Goal: Task Accomplishment & Management: Manage account settings

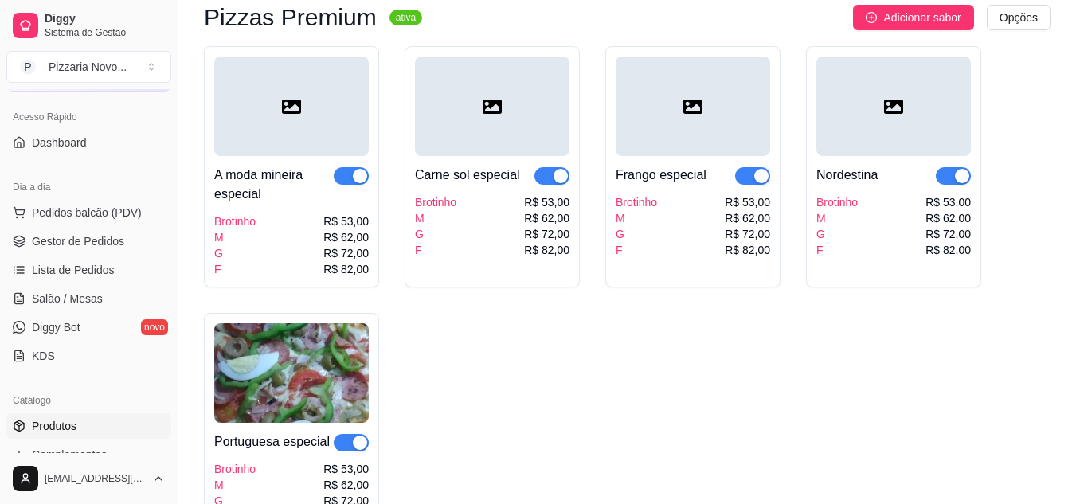
scroll to position [84, 0]
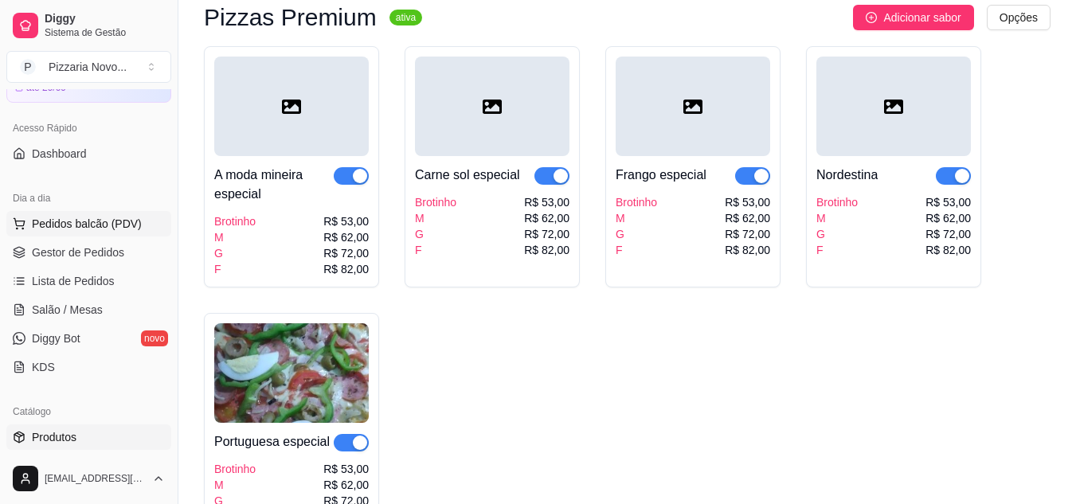
click at [136, 227] on span "Pedidos balcão (PDV)" at bounding box center [87, 224] width 110 height 16
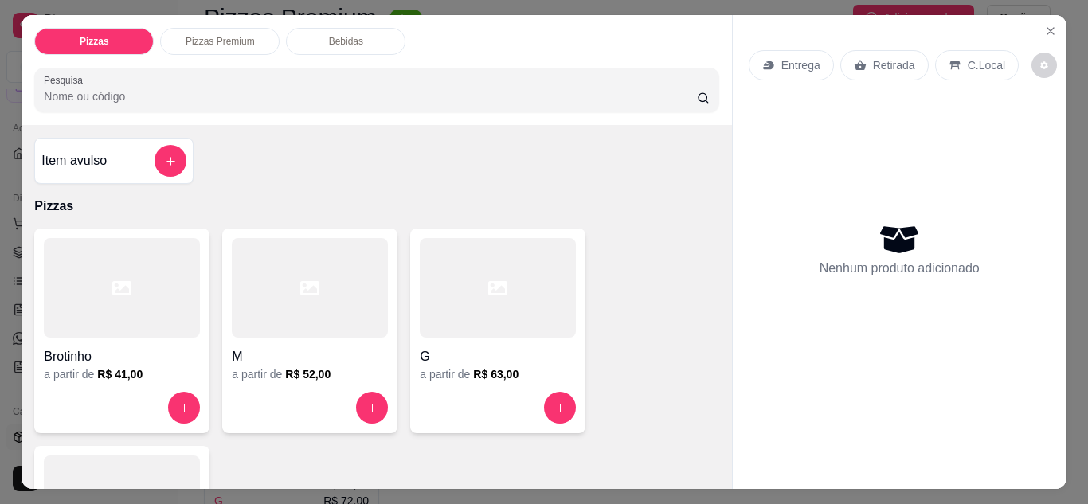
click at [931, 371] on div "Nenhum produto adicionado" at bounding box center [900, 249] width 302 height 312
click at [1048, 28] on icon "Close" at bounding box center [1051, 31] width 6 height 6
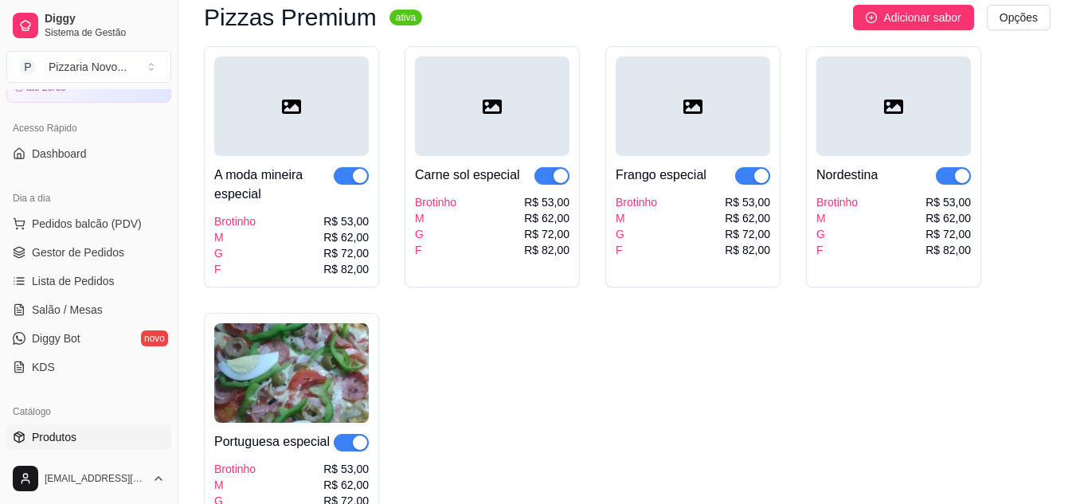
scroll to position [164, 0]
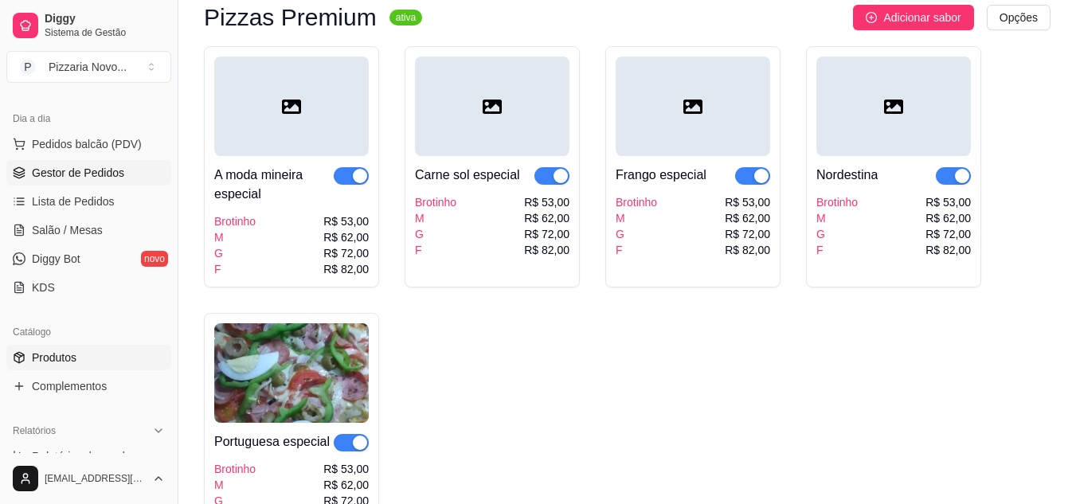
click at [41, 170] on span "Gestor de Pedidos" at bounding box center [78, 173] width 92 height 16
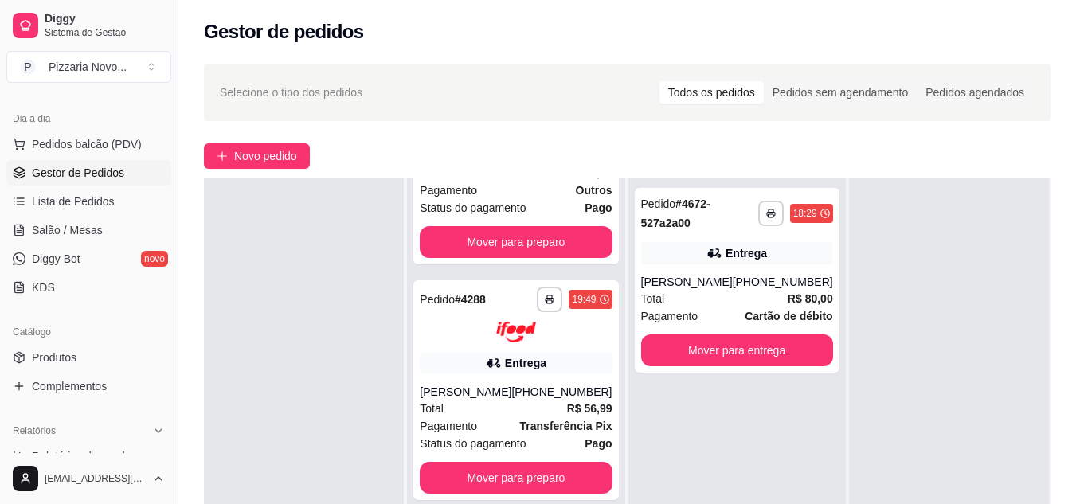
scroll to position [159, 0]
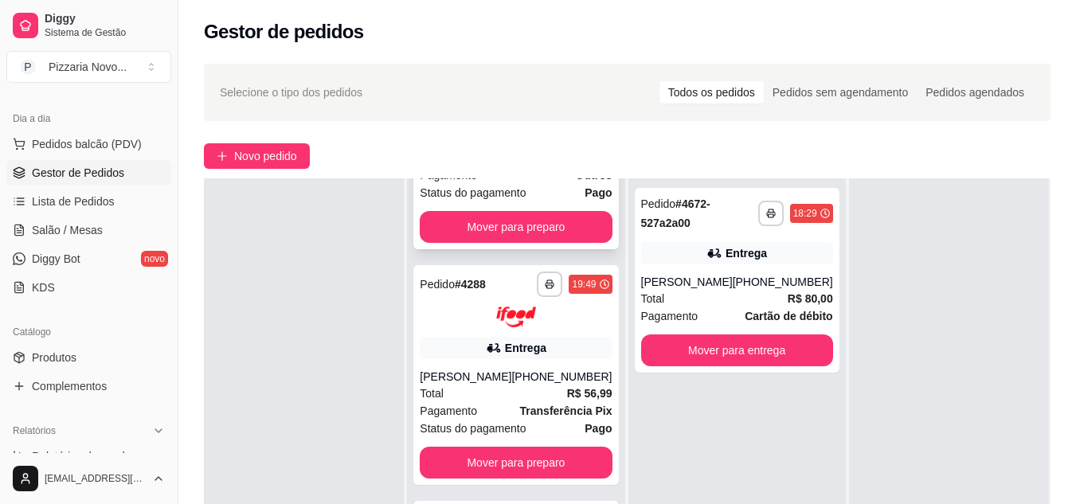
click at [479, 195] on span "Status do pagamento" at bounding box center [473, 193] width 106 height 18
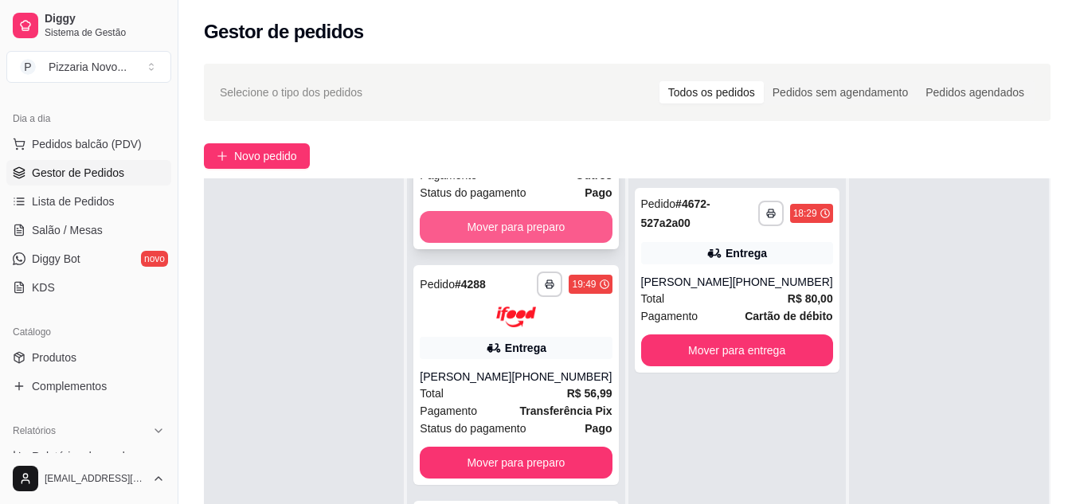
click at [497, 229] on button "Mover para preparo" at bounding box center [516, 227] width 192 height 32
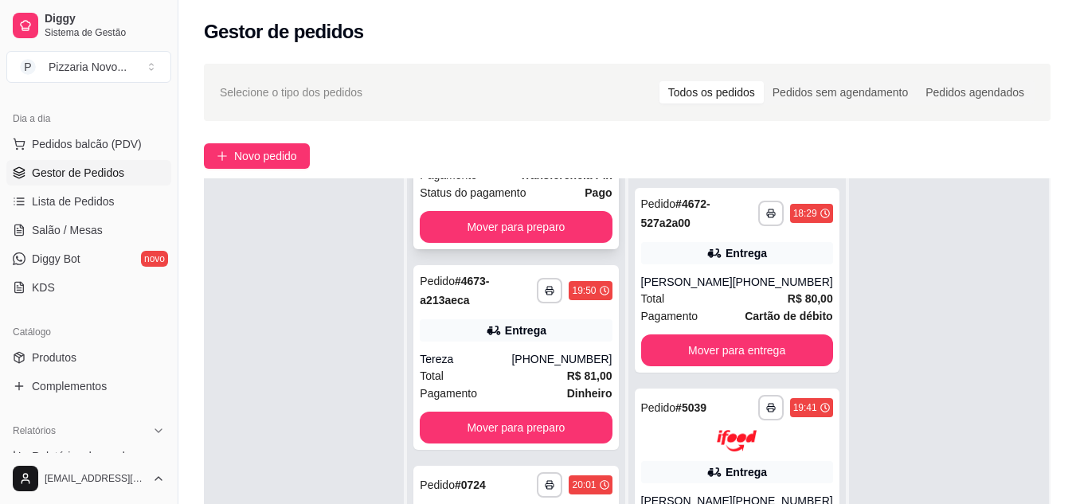
scroll to position [0, 0]
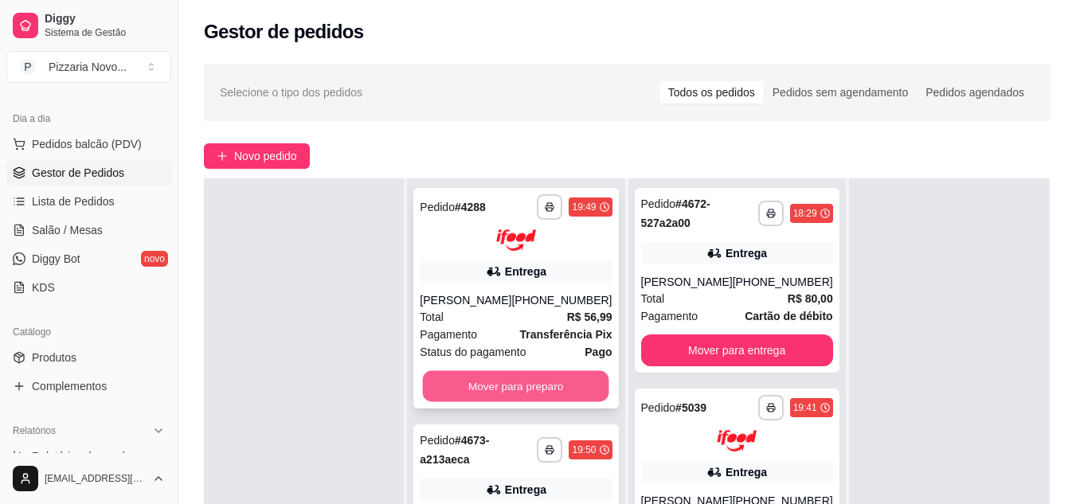
click at [524, 379] on button "Mover para preparo" at bounding box center [516, 385] width 186 height 31
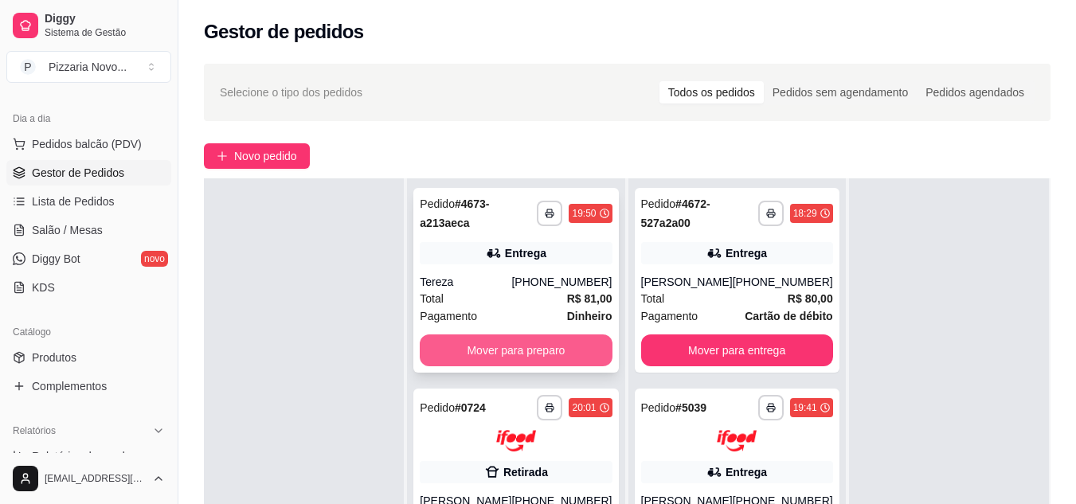
click at [554, 336] on button "Mover para preparo" at bounding box center [516, 351] width 192 height 32
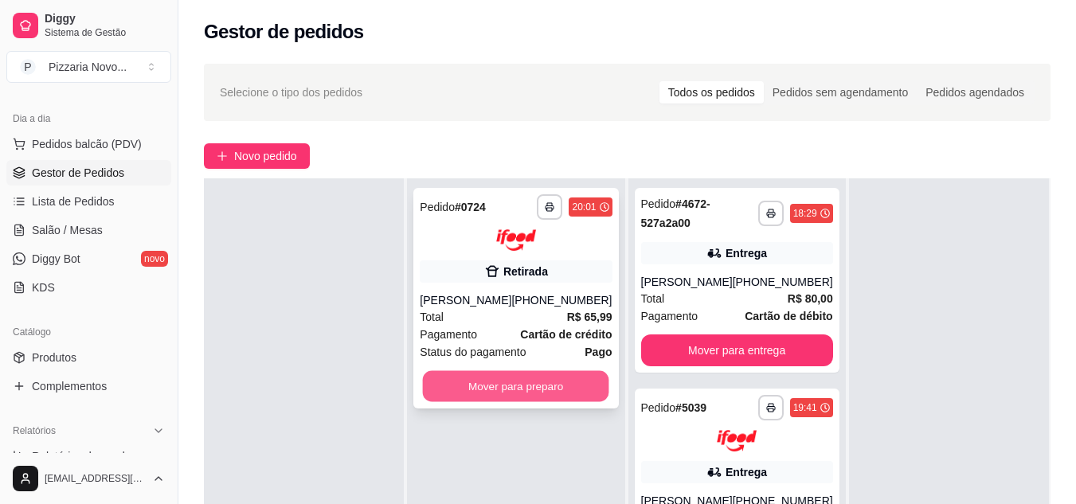
click at [535, 390] on button "Mover para preparo" at bounding box center [516, 385] width 186 height 31
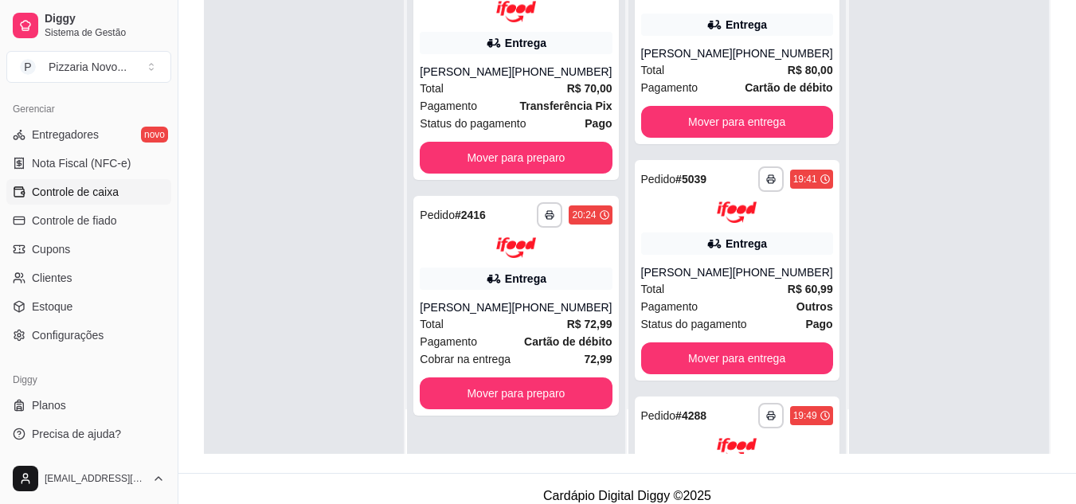
scroll to position [239, 0]
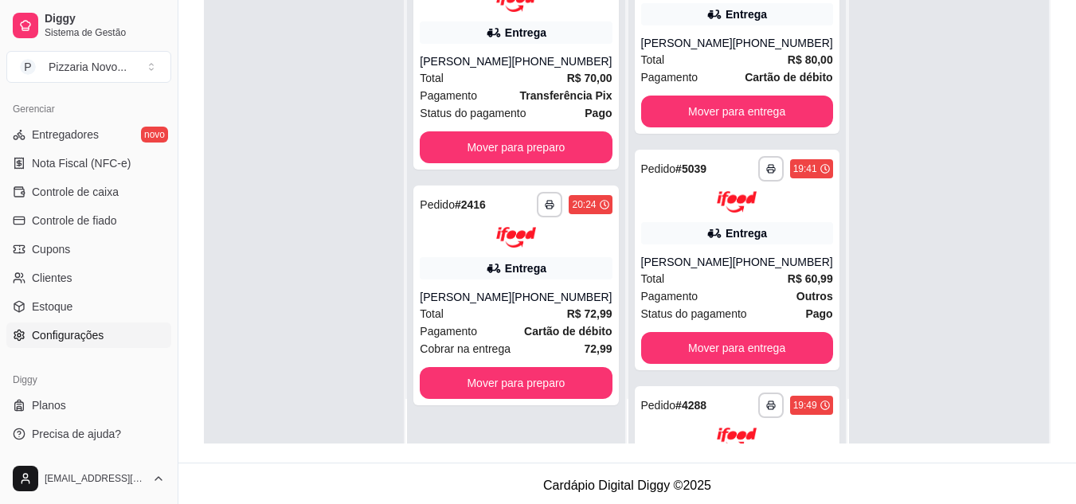
click at [62, 335] on span "Configurações" at bounding box center [68, 335] width 72 height 16
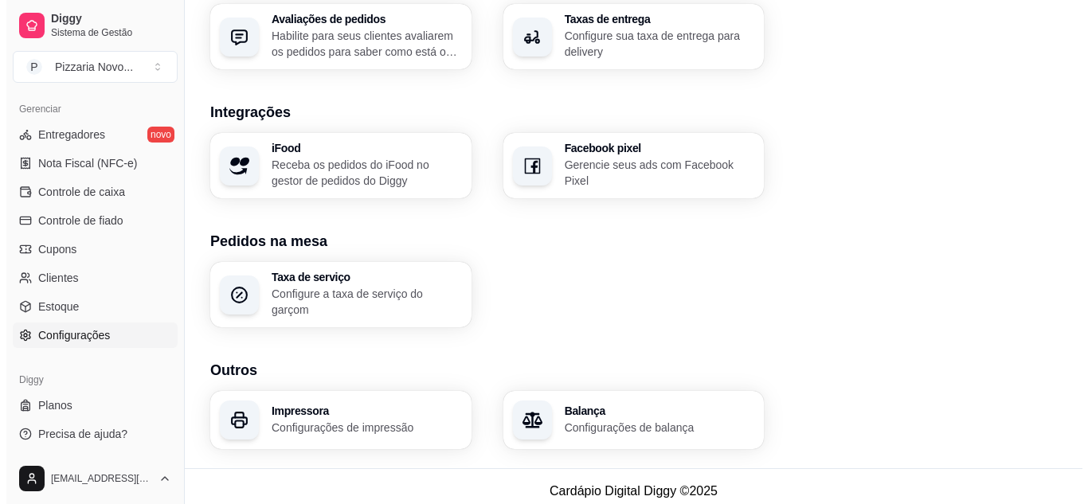
scroll to position [612, 0]
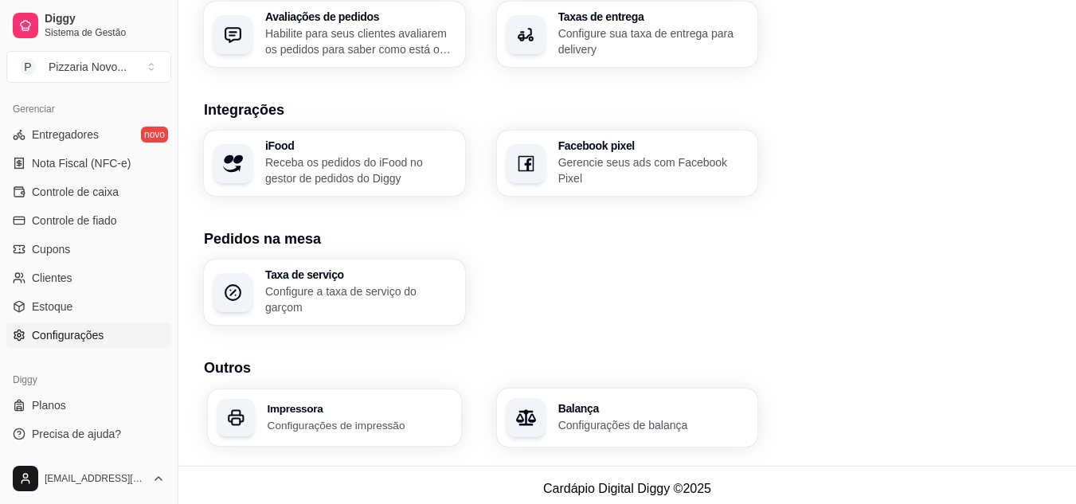
click at [303, 404] on h3 "Impressora" at bounding box center [360, 408] width 184 height 11
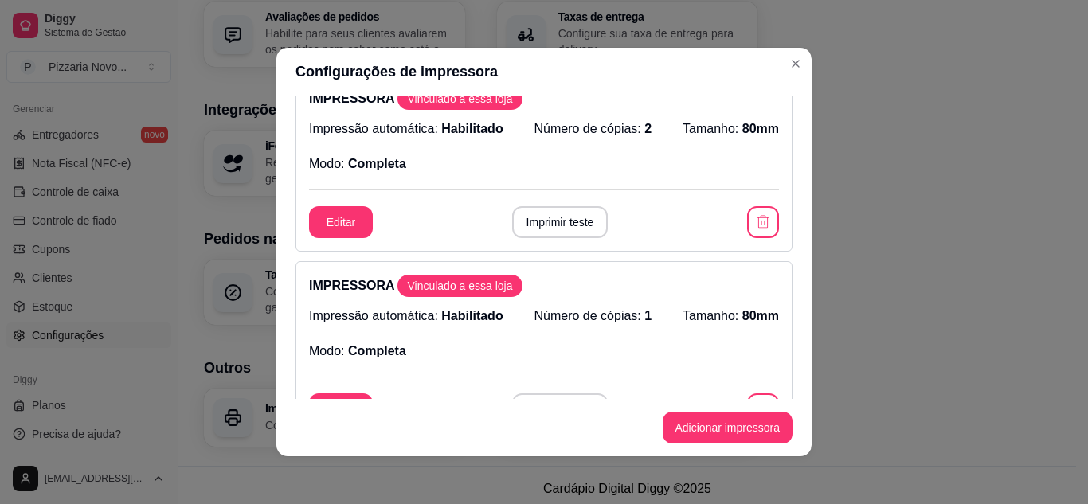
scroll to position [0, 0]
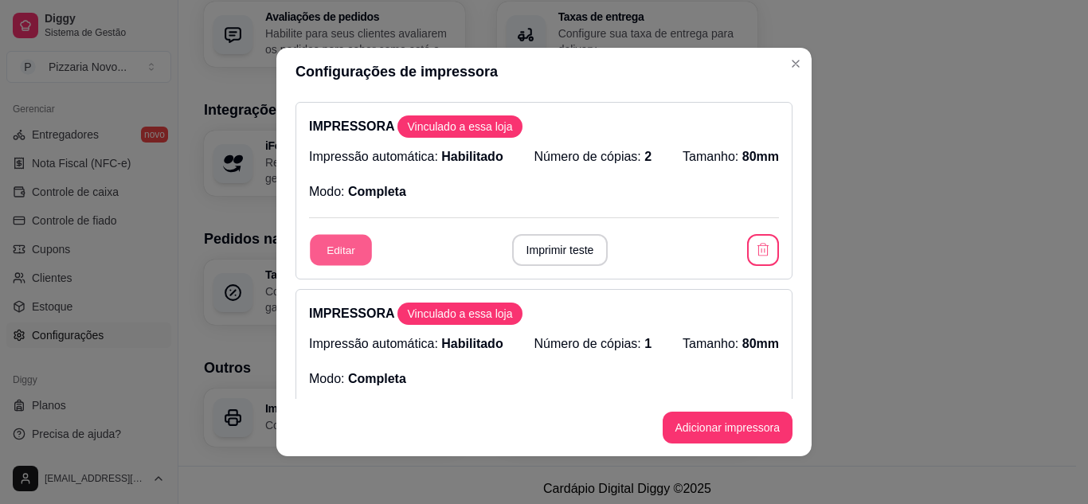
click at [341, 247] on button "Editar" at bounding box center [341, 250] width 62 height 31
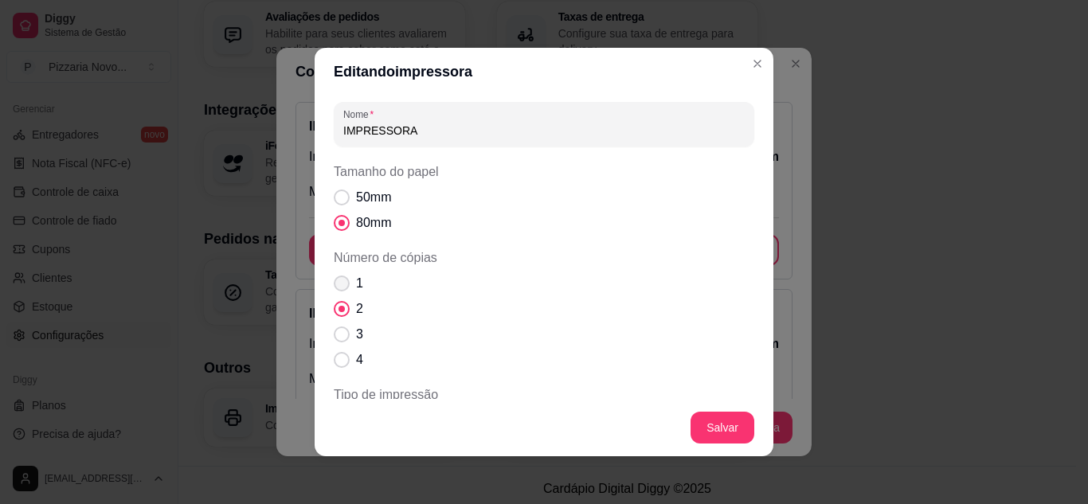
click at [340, 282] on span "Número de cópias" at bounding box center [342, 284] width 16 height 16
click at [340, 287] on input "1" at bounding box center [338, 292] width 10 height 10
radio input "true"
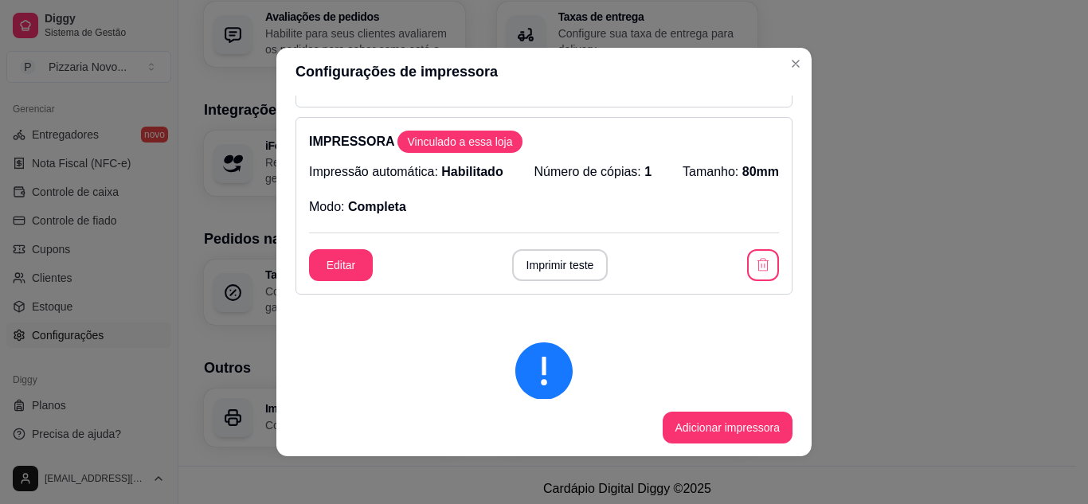
scroll to position [159, 0]
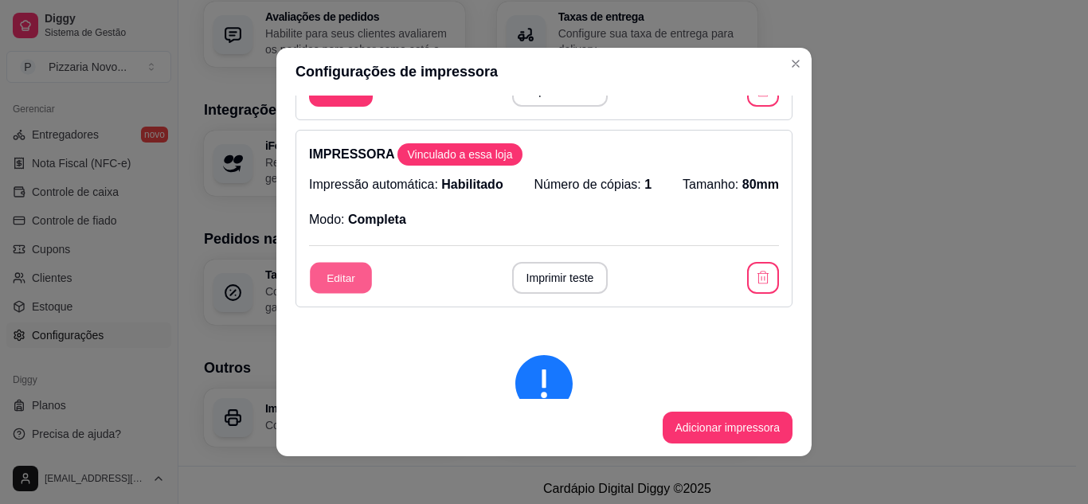
click at [338, 273] on button "Editar" at bounding box center [341, 278] width 62 height 31
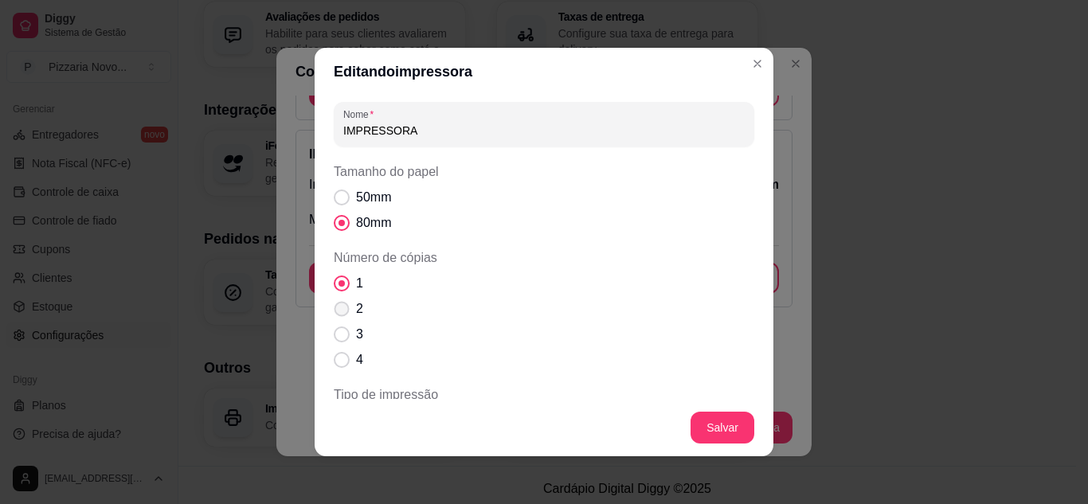
click at [335, 313] on span "Número de cópias" at bounding box center [342, 309] width 15 height 15
click at [335, 313] on input "2" at bounding box center [338, 317] width 10 height 10
radio input "true"
click at [336, 283] on span "Número de cópias" at bounding box center [342, 284] width 16 height 16
click at [336, 287] on input "1" at bounding box center [338, 292] width 10 height 10
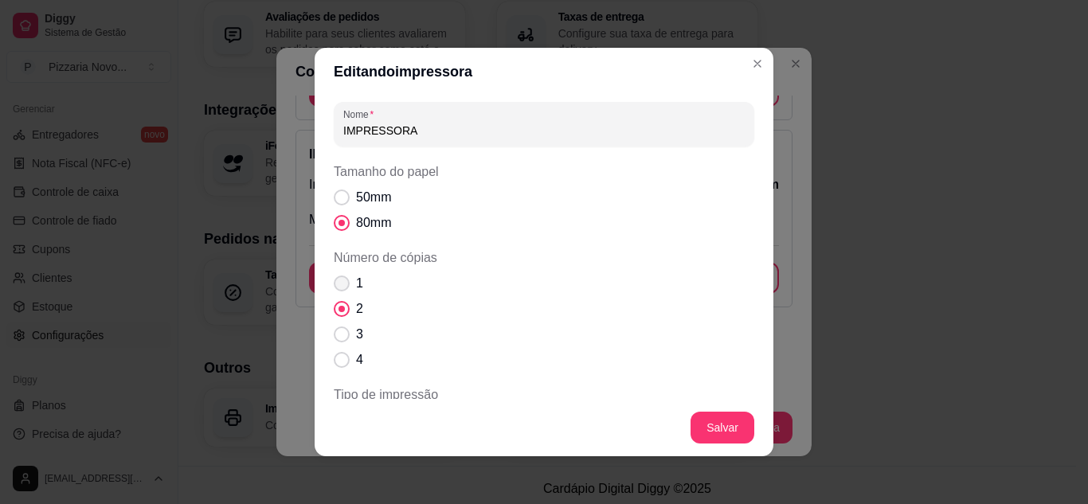
radio input "true"
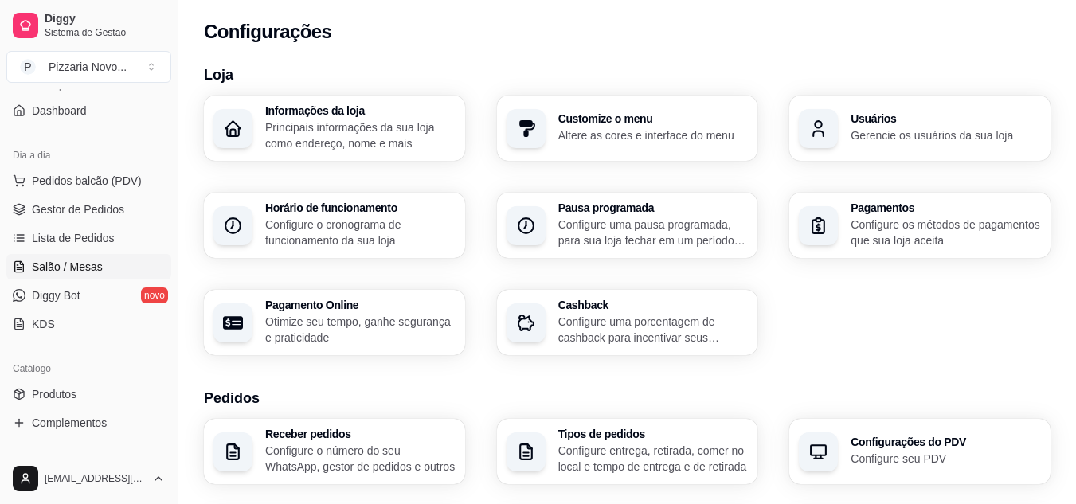
scroll to position [0, 0]
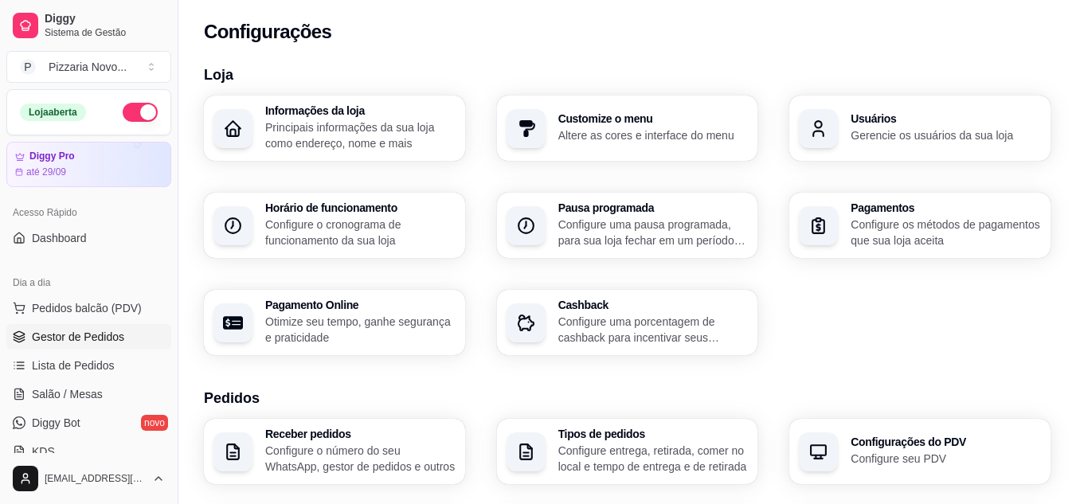
click at [81, 346] on link "Gestor de Pedidos" at bounding box center [88, 336] width 165 height 25
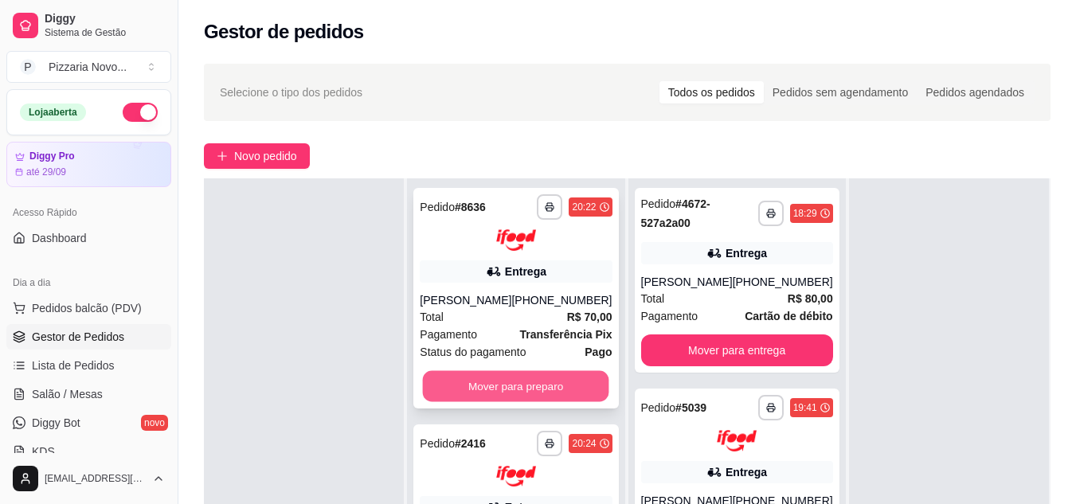
click at [511, 393] on button "Mover para preparo" at bounding box center [516, 385] width 186 height 31
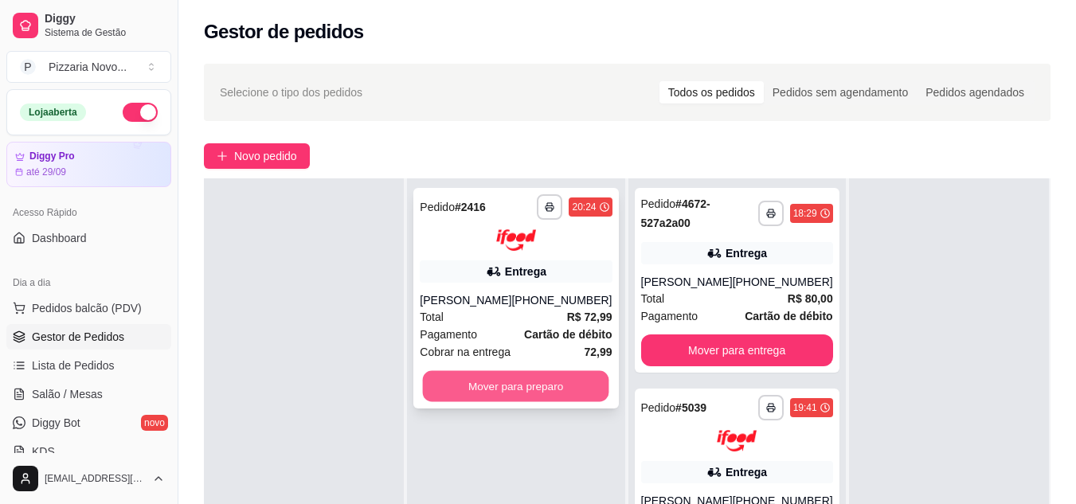
click at [504, 398] on button "Mover para preparo" at bounding box center [516, 385] width 186 height 31
click at [507, 409] on div "**********" at bounding box center [515, 430] width 217 height 504
click at [508, 386] on button "Mover para preparo" at bounding box center [516, 386] width 192 height 32
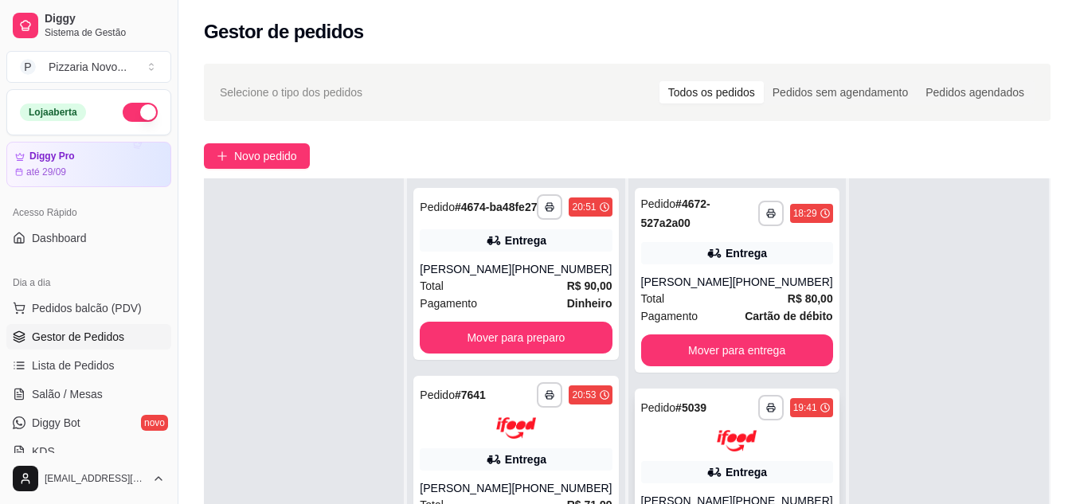
click at [746, 407] on div "**********" at bounding box center [737, 499] width 205 height 221
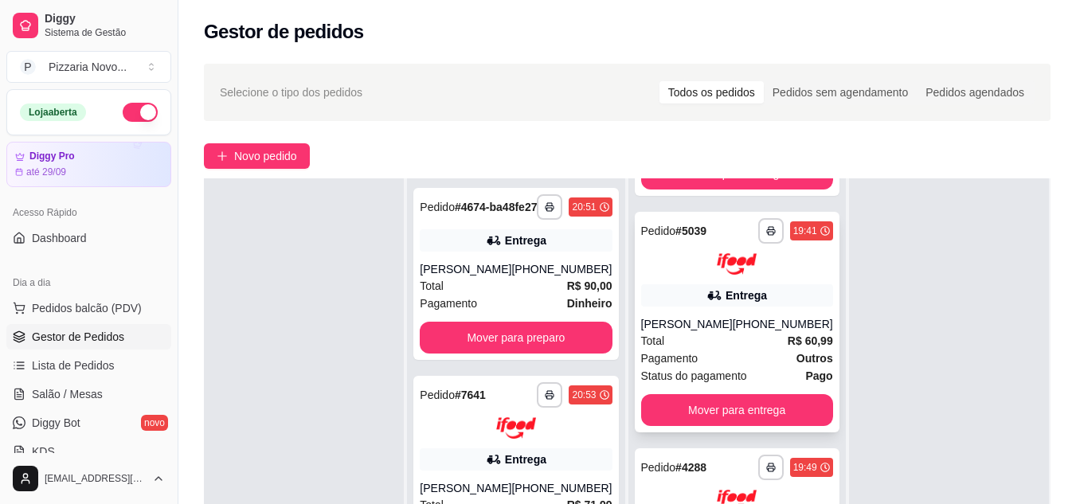
scroll to position [239, 0]
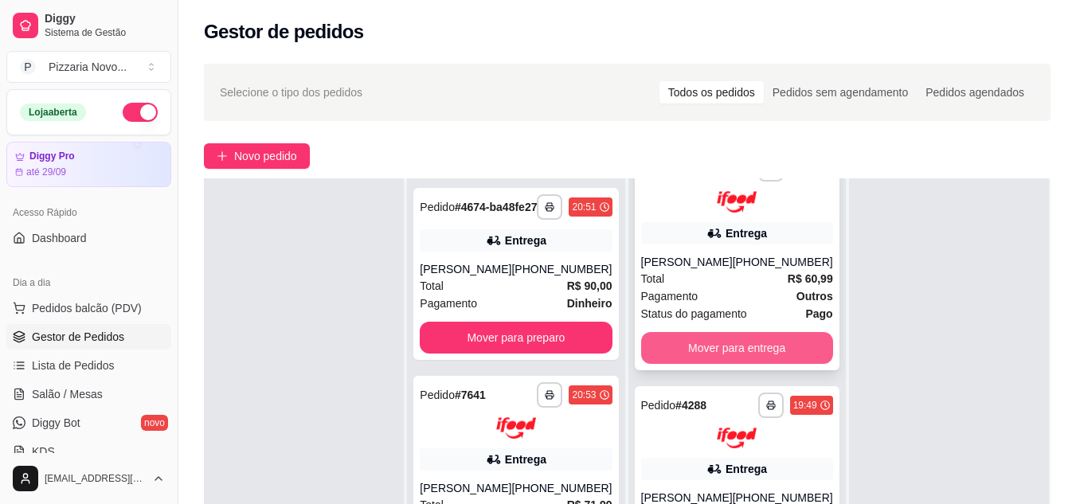
click at [766, 351] on button "Mover para entrega" at bounding box center [737, 348] width 192 height 32
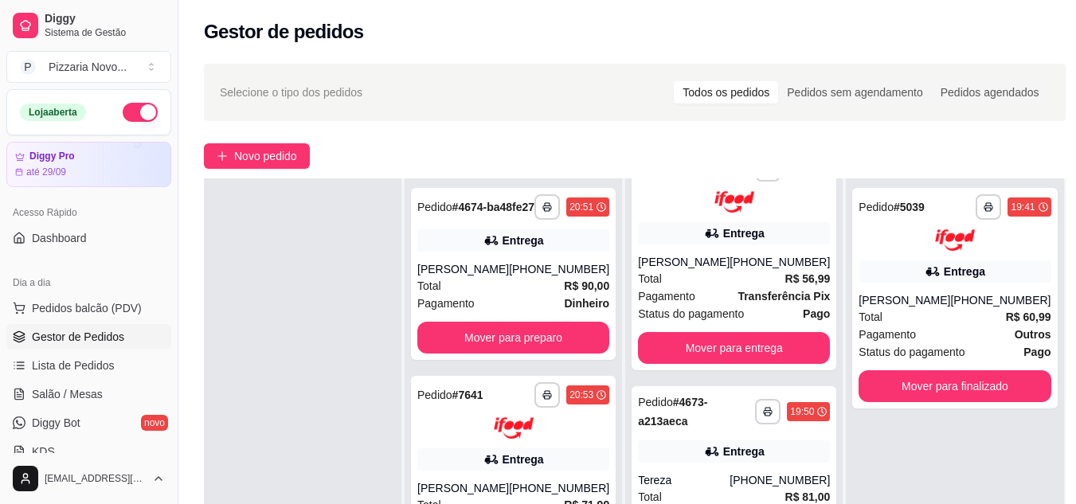
scroll to position [2, 0]
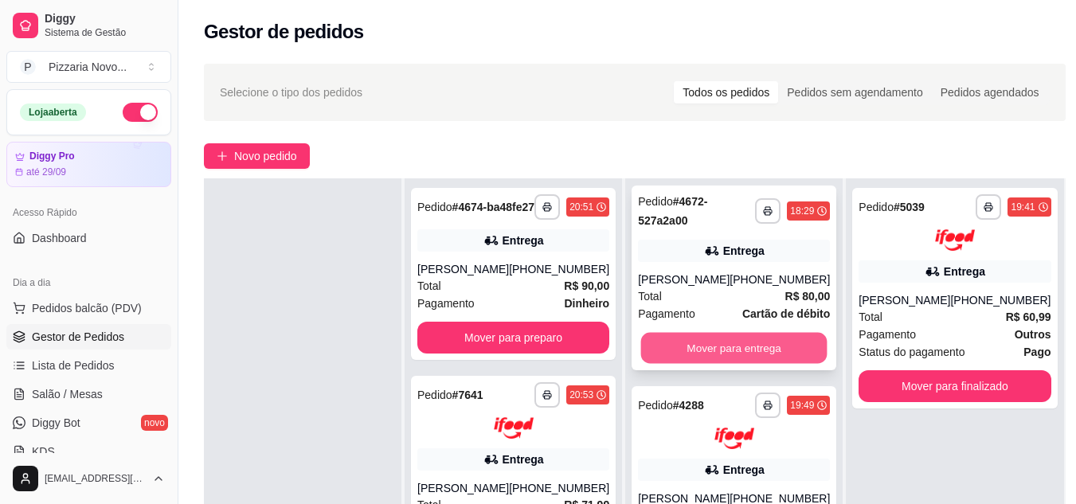
click at [738, 364] on button "Mover para entrega" at bounding box center [734, 348] width 186 height 31
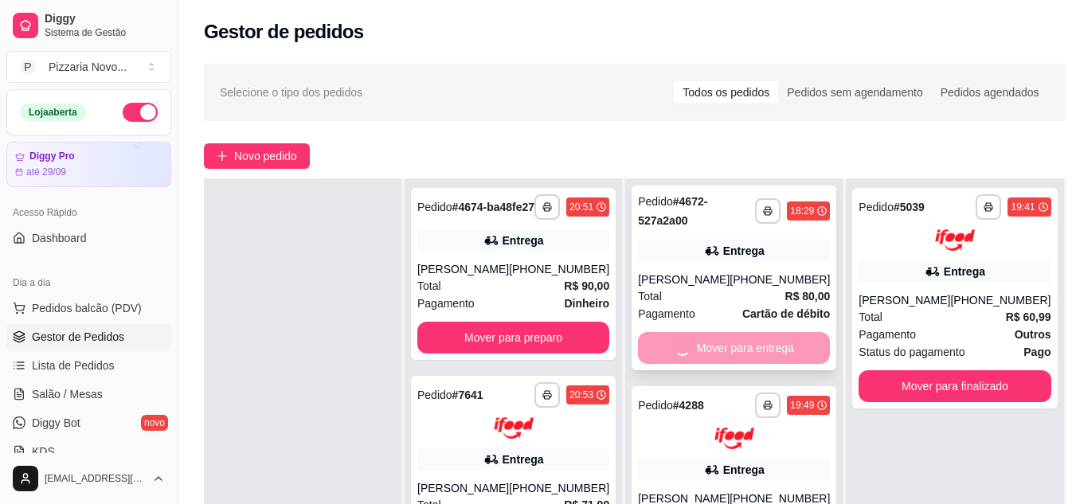
scroll to position [0, 0]
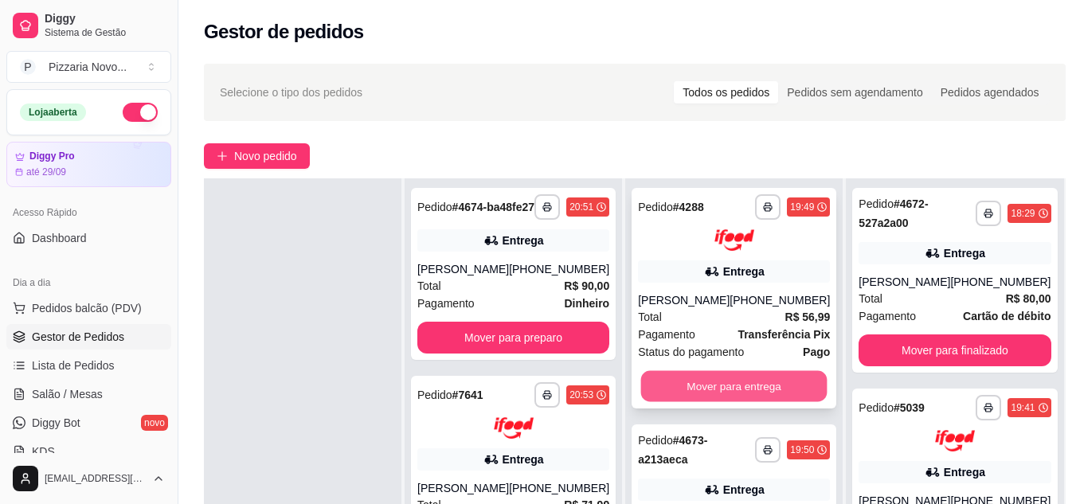
click at [738, 377] on button "Mover para entrega" at bounding box center [734, 385] width 186 height 31
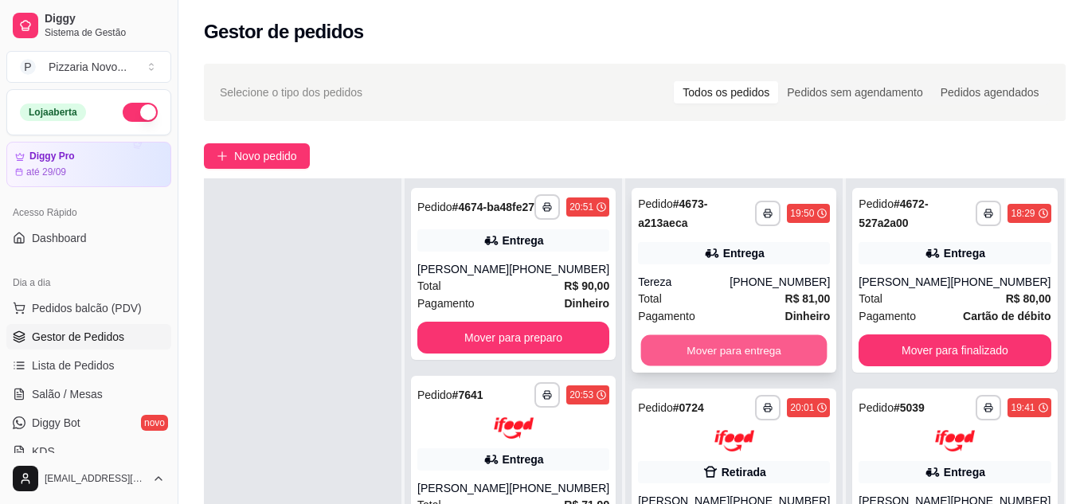
click at [754, 358] on button "Mover para entrega" at bounding box center [734, 350] width 186 height 31
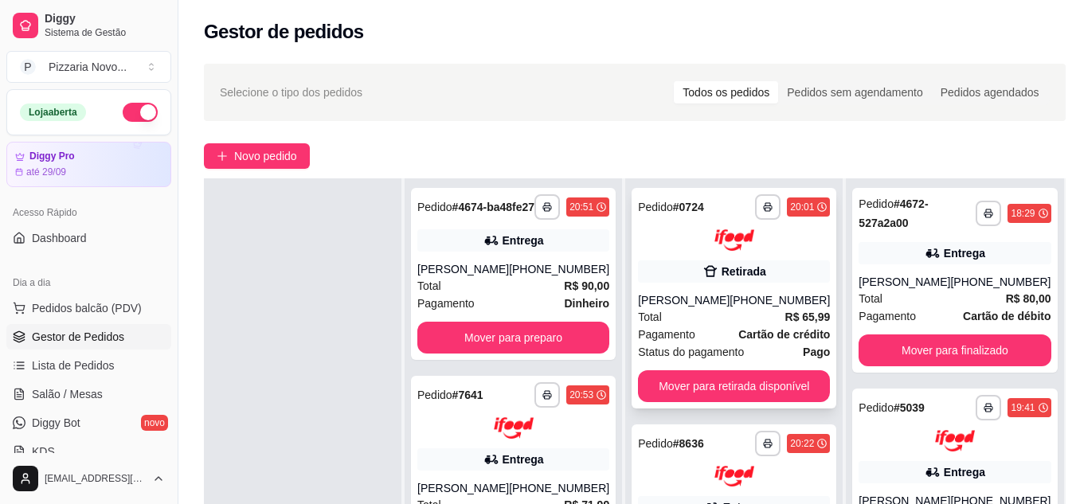
scroll to position [80, 0]
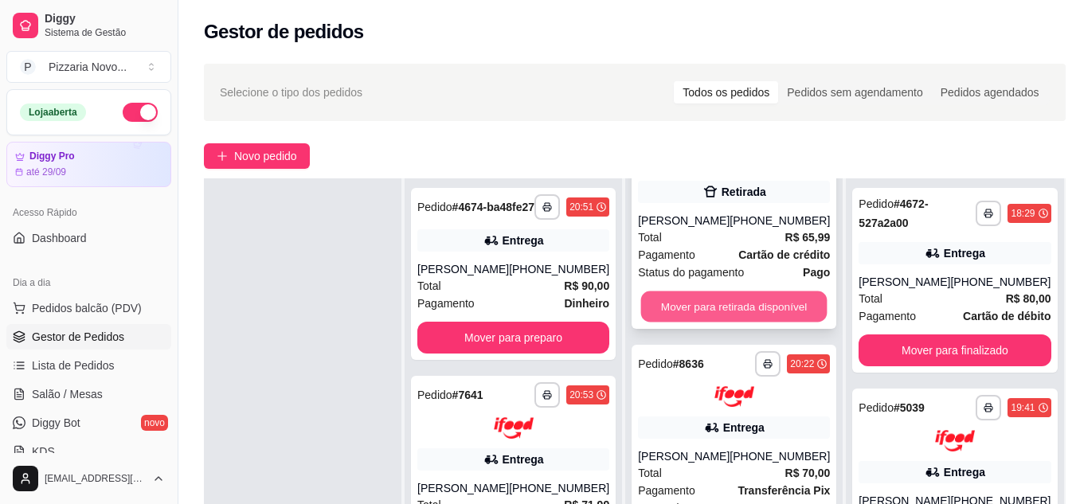
click at [744, 311] on button "Mover para retirada disponível" at bounding box center [734, 306] width 186 height 31
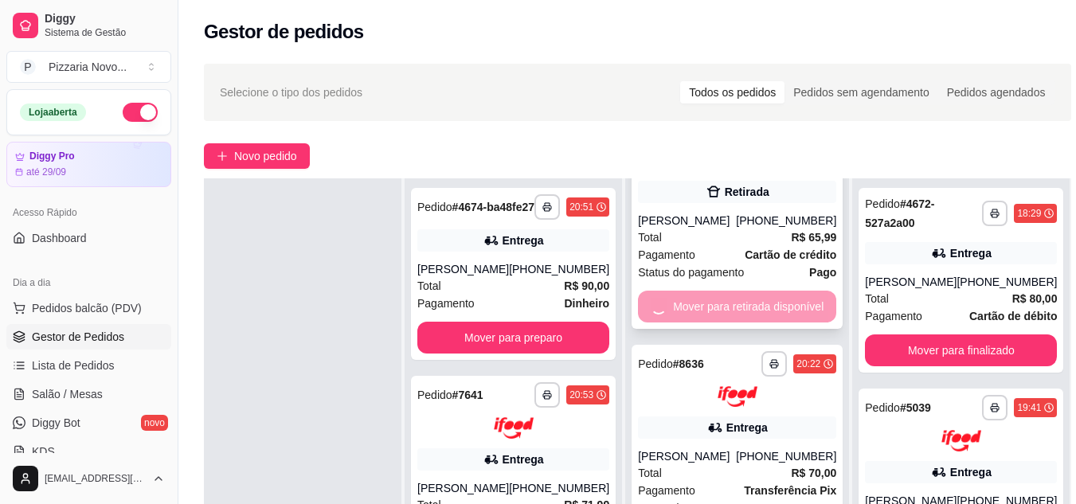
scroll to position [0, 0]
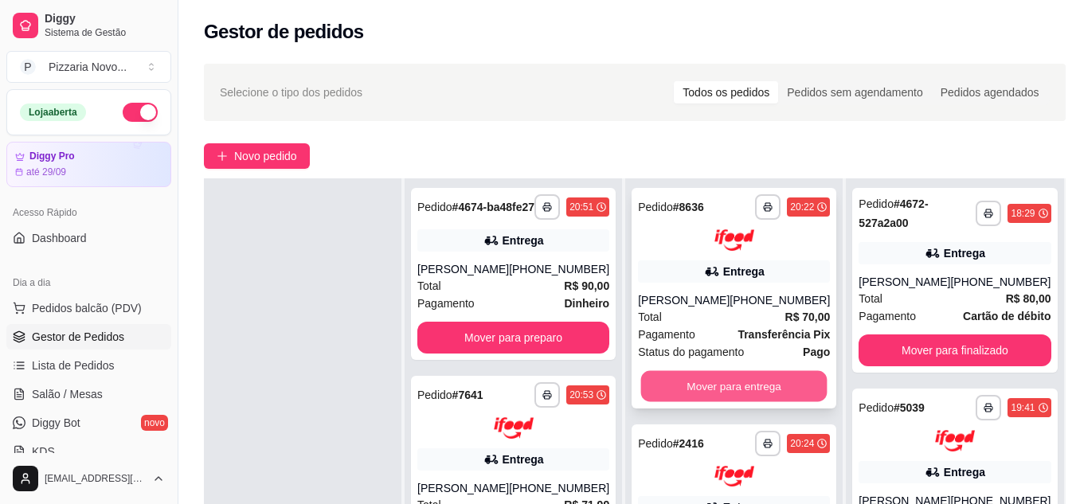
click at [738, 378] on button "Mover para entrega" at bounding box center [734, 385] width 186 height 31
click at [752, 378] on div "**********" at bounding box center [734, 298] width 205 height 221
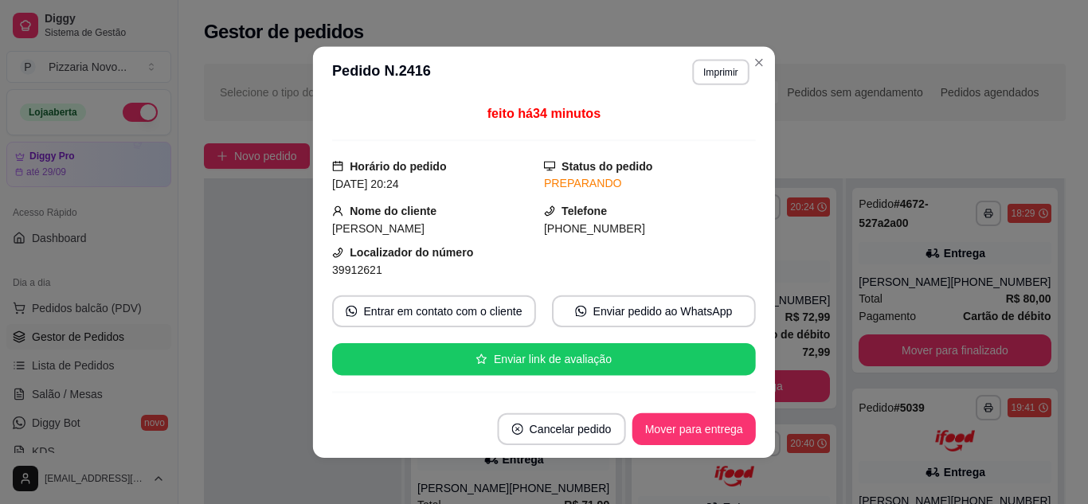
click at [721, 402] on footer "Cancelar pedido Mover para entrega" at bounding box center [544, 429] width 462 height 58
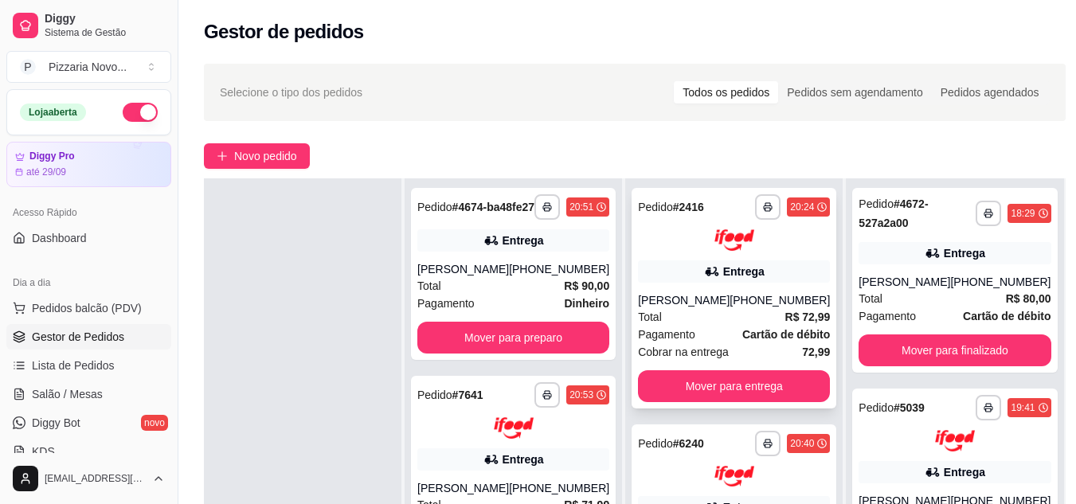
click at [749, 396] on button "Mover para entrega" at bounding box center [734, 386] width 192 height 32
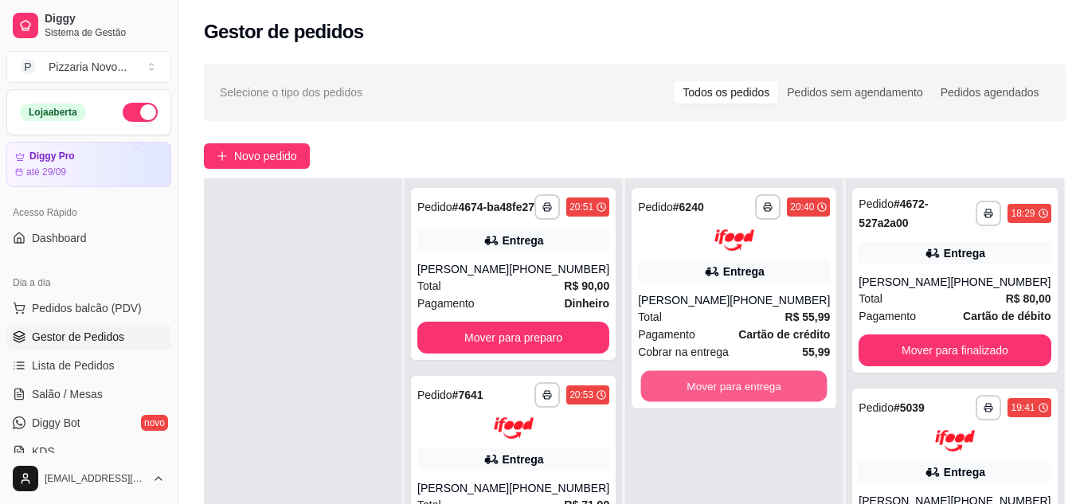
click at [748, 394] on button "Mover para entrega" at bounding box center [734, 385] width 186 height 31
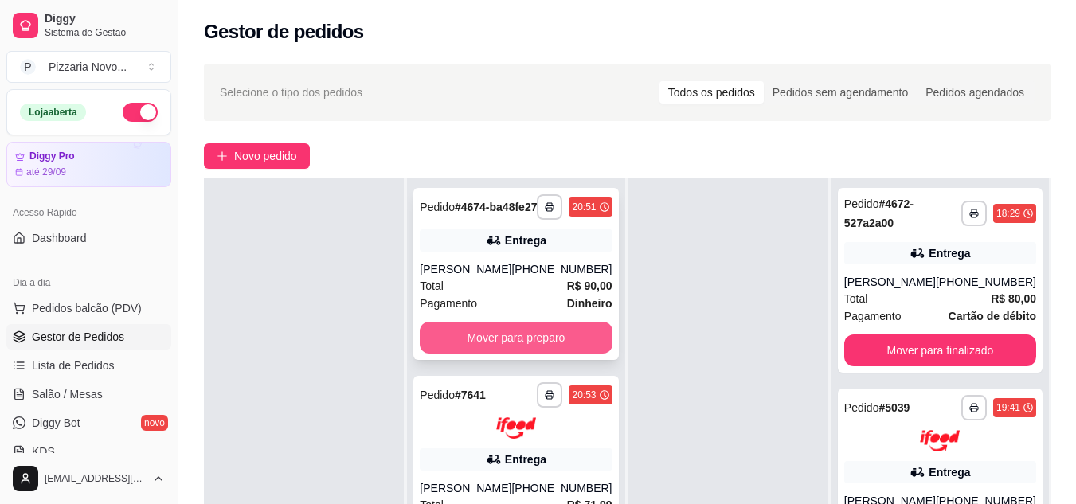
click at [533, 354] on button "Mover para preparo" at bounding box center [516, 338] width 192 height 32
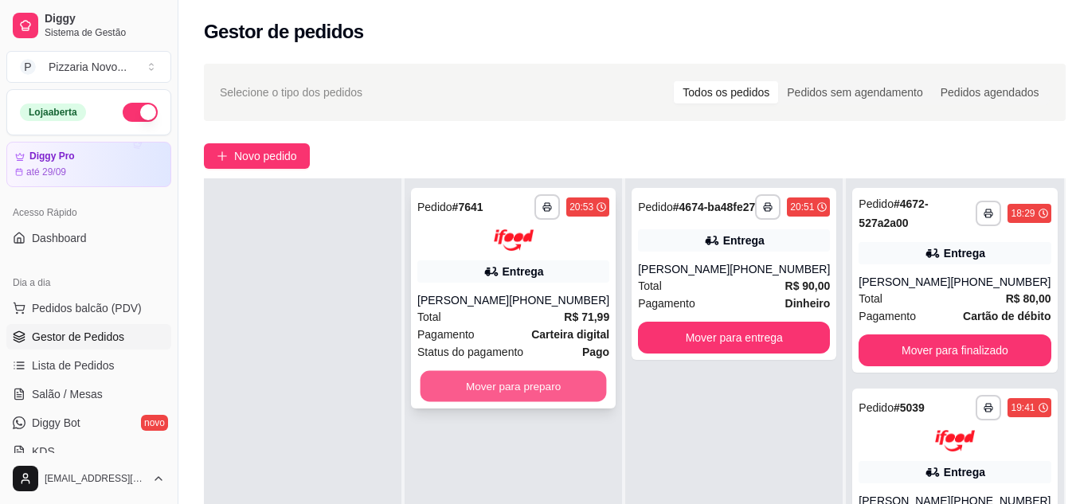
click at [523, 386] on button "Mover para preparo" at bounding box center [514, 385] width 186 height 31
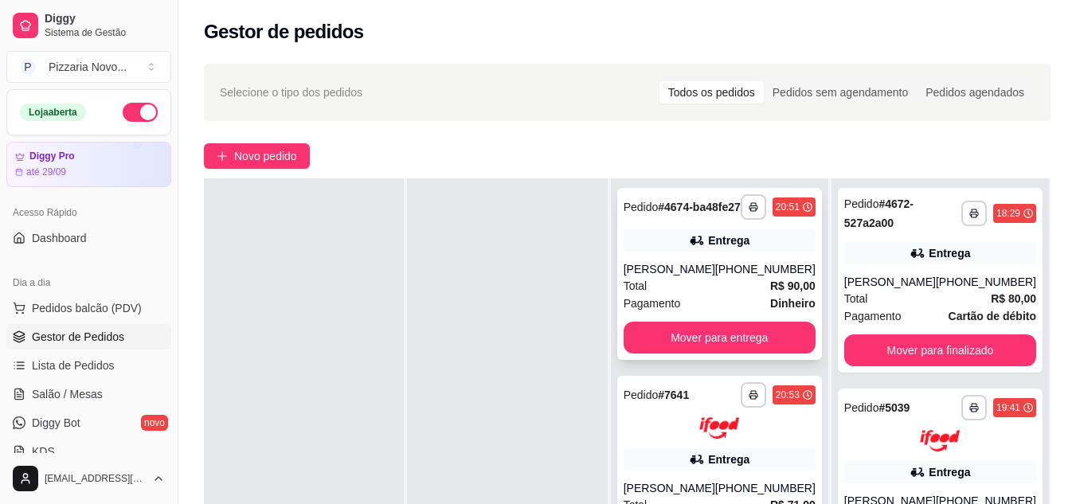
drag, startPoint x: 1068, startPoint y: 359, endPoint x: 800, endPoint y: 351, distance: 267.8
click at [865, 344] on div "**********" at bounding box center [627, 378] width 898 height 648
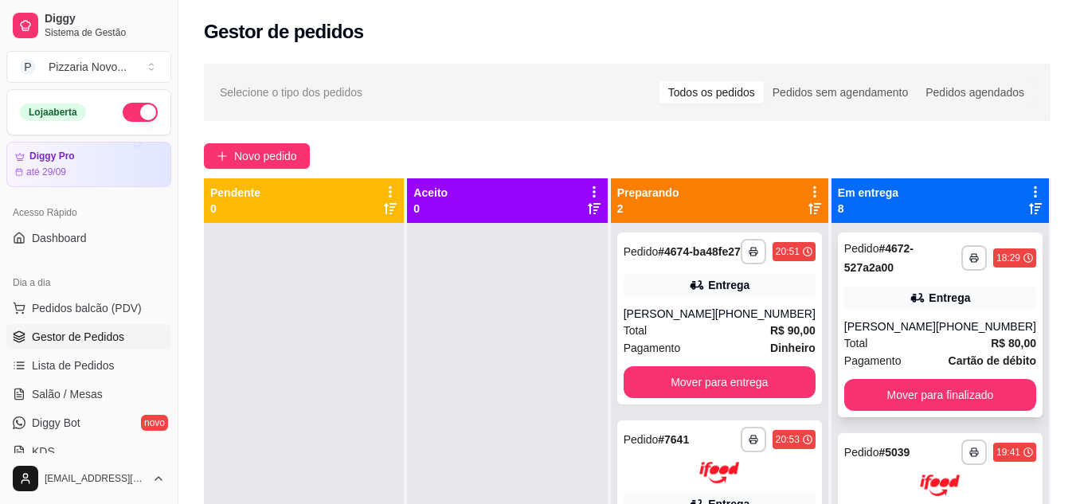
click at [868, 417] on div "**********" at bounding box center [940, 325] width 205 height 185
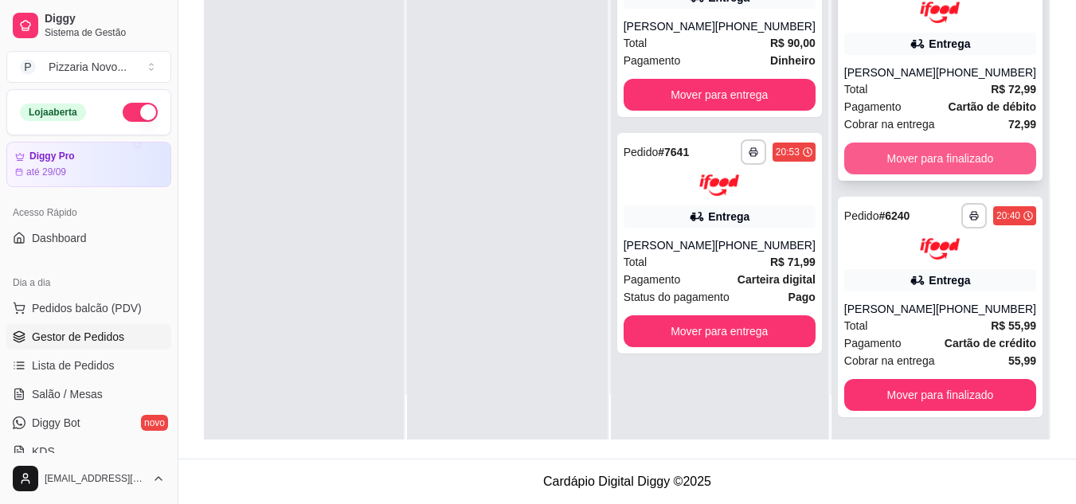
scroll to position [1363, 0]
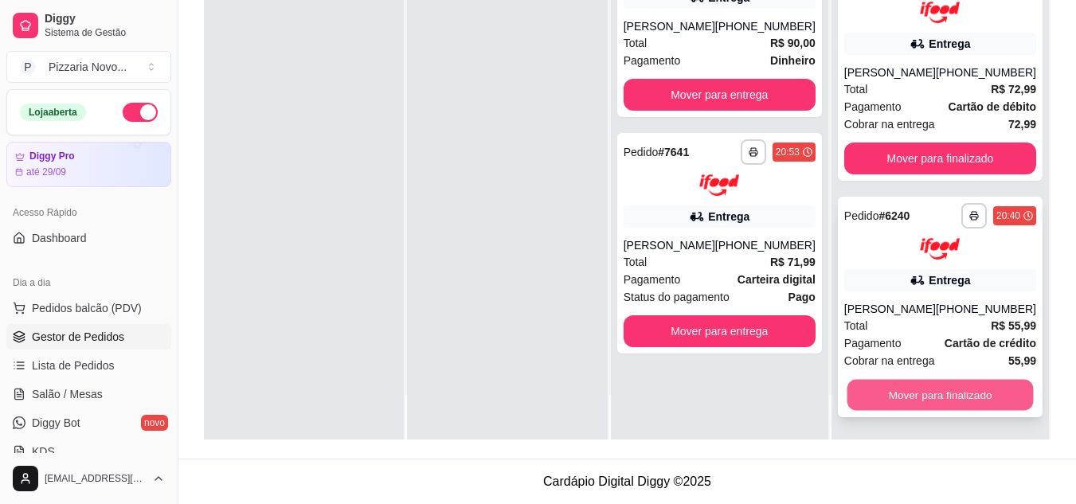
click at [922, 393] on button "Mover para finalizado" at bounding box center [940, 394] width 186 height 31
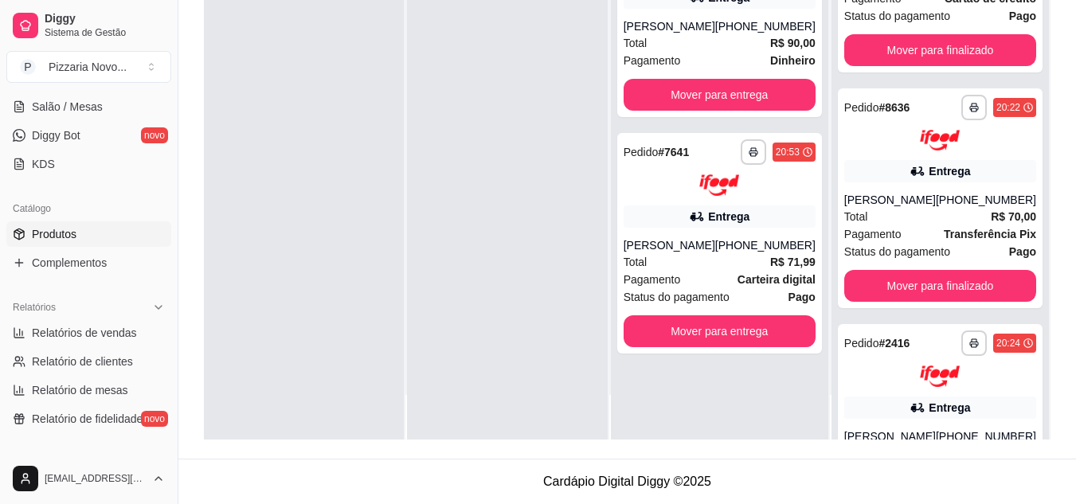
scroll to position [319, 0]
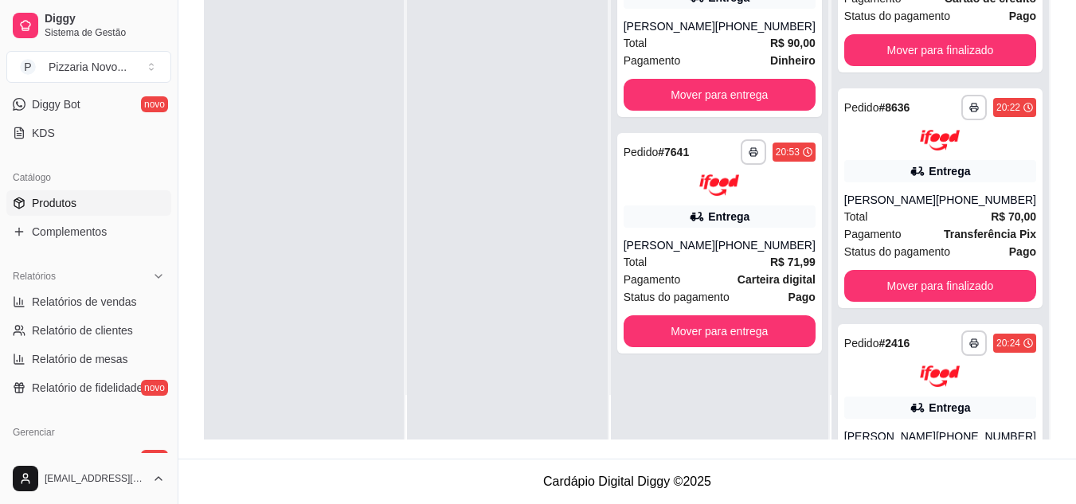
click at [118, 204] on link "Produtos" at bounding box center [88, 202] width 165 height 25
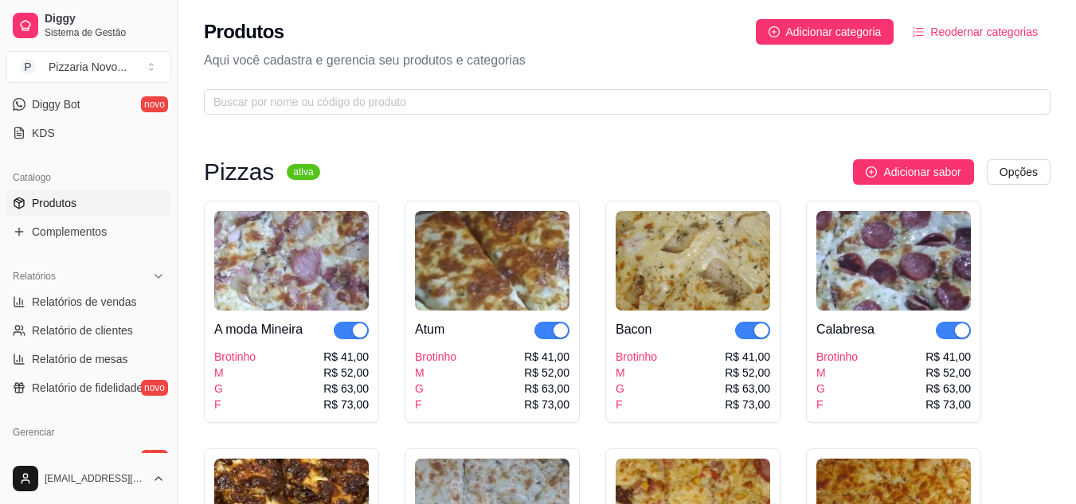
click at [96, 203] on link "Produtos" at bounding box center [88, 202] width 165 height 25
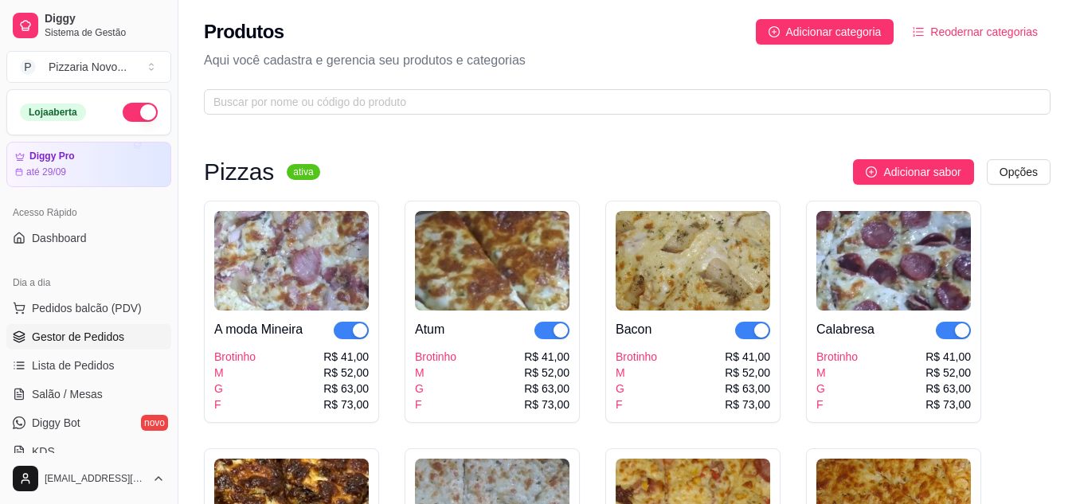
click at [67, 332] on span "Gestor de Pedidos" at bounding box center [78, 337] width 92 height 16
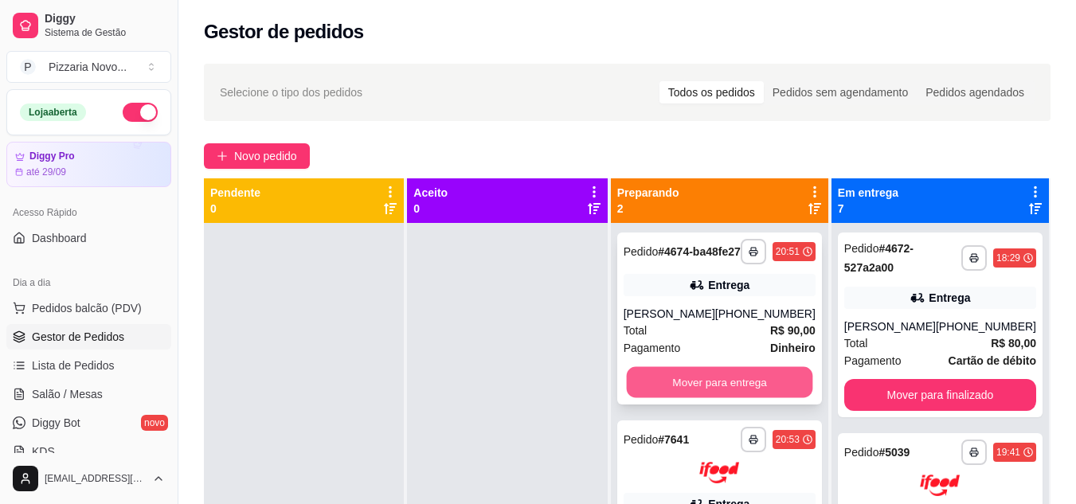
click at [719, 398] on button "Mover para entrega" at bounding box center [719, 382] width 186 height 31
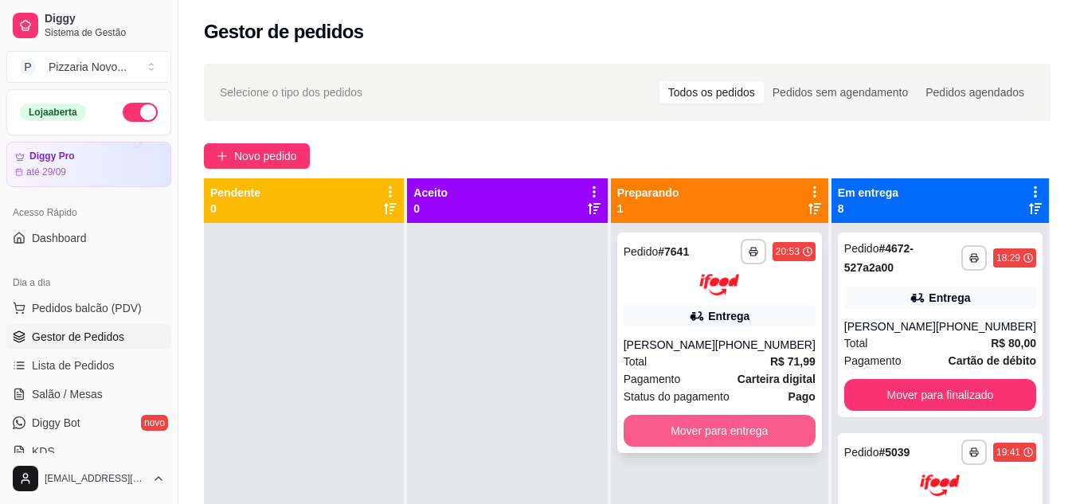
click at [706, 425] on button "Mover para entrega" at bounding box center [720, 431] width 192 height 32
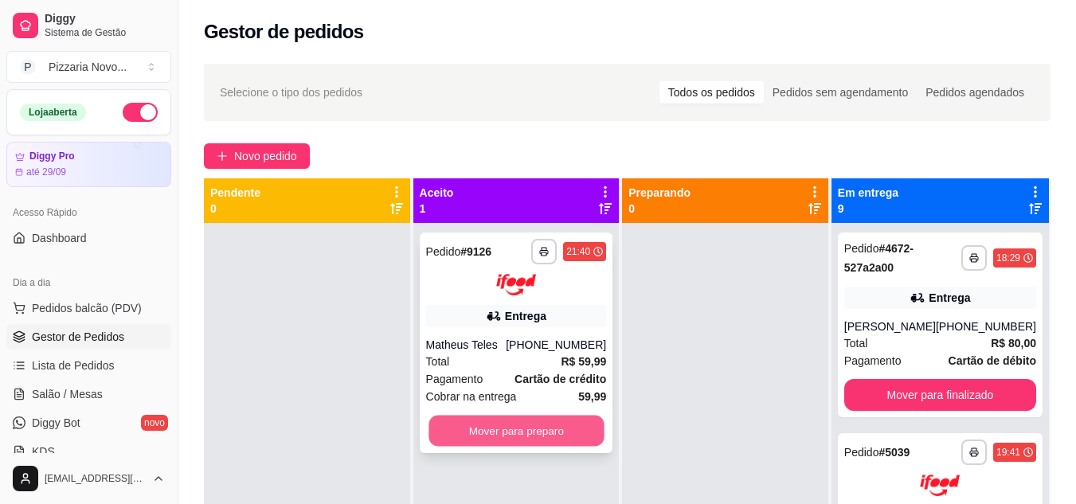
click at [523, 425] on button "Mover para preparo" at bounding box center [516, 430] width 175 height 31
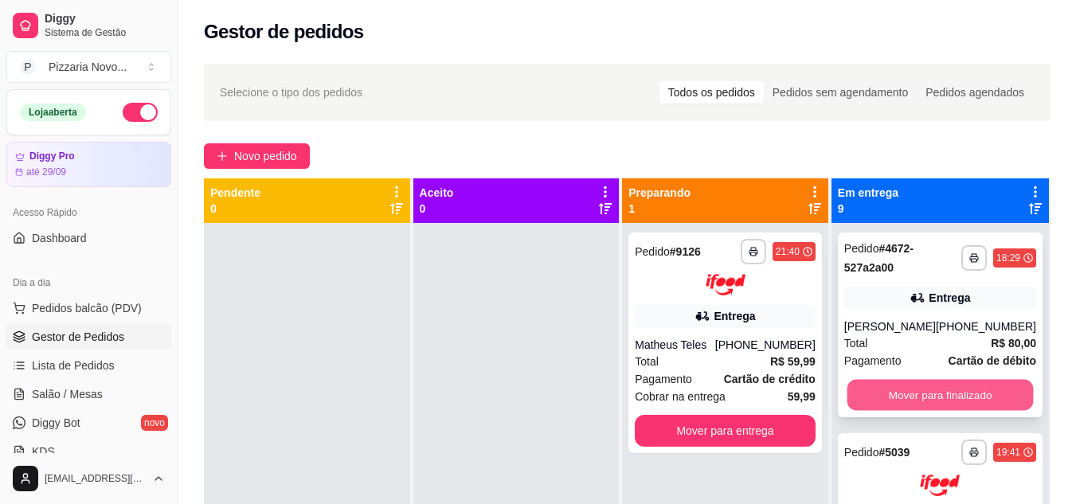
click at [930, 411] on button "Mover para finalizado" at bounding box center [940, 395] width 186 height 31
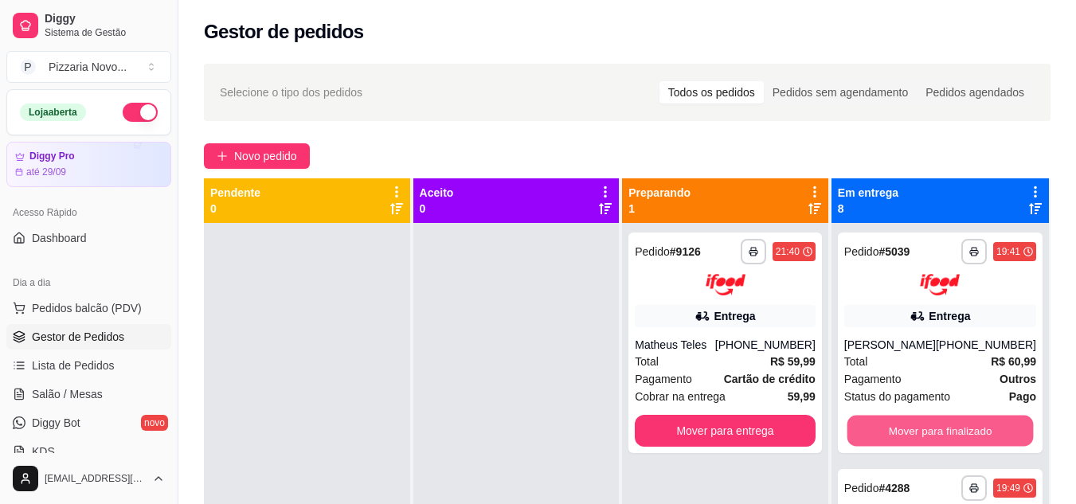
click at [930, 417] on button "Mover para finalizado" at bounding box center [940, 430] width 186 height 31
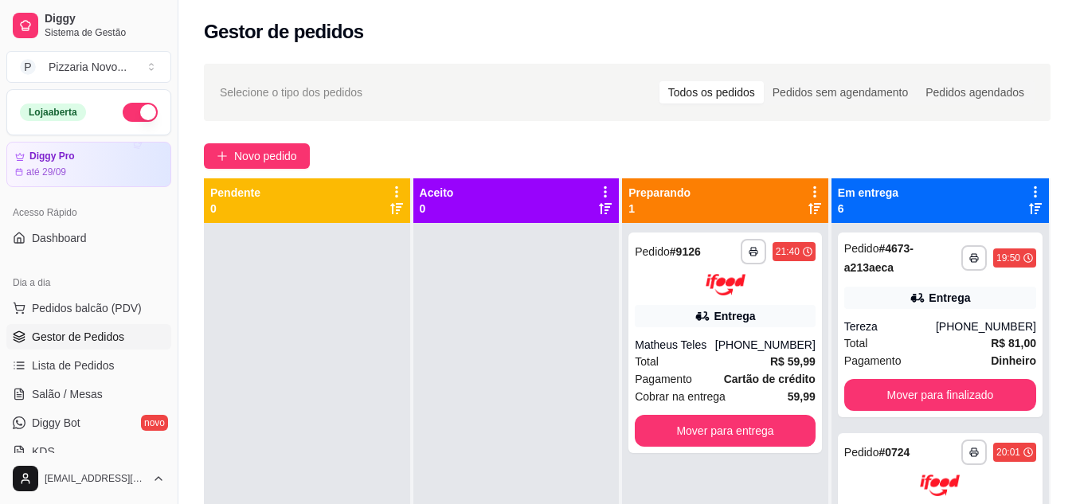
click at [930, 417] on div "**********" at bounding box center [940, 325] width 205 height 185
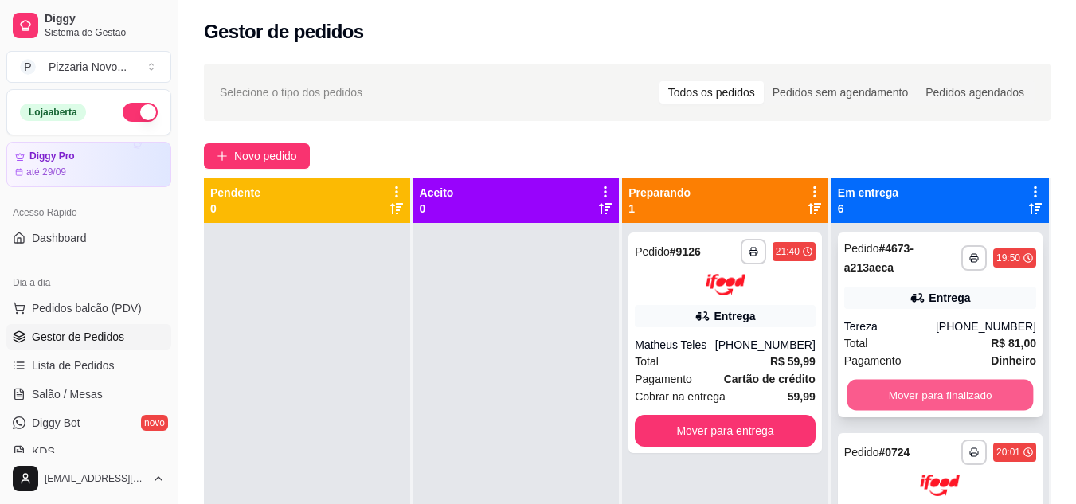
click at [934, 408] on button "Mover para finalizado" at bounding box center [940, 395] width 186 height 31
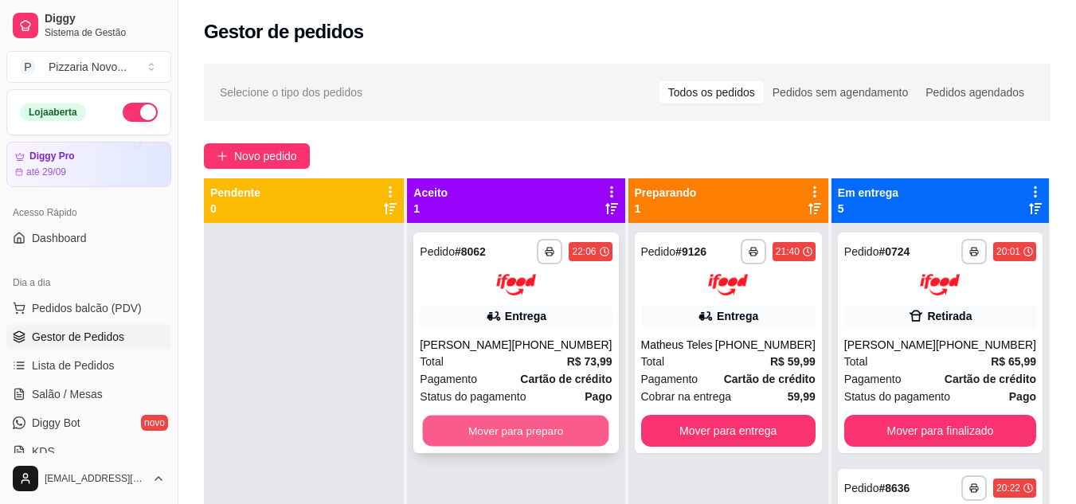
click at [554, 443] on button "Mover para preparo" at bounding box center [516, 430] width 186 height 31
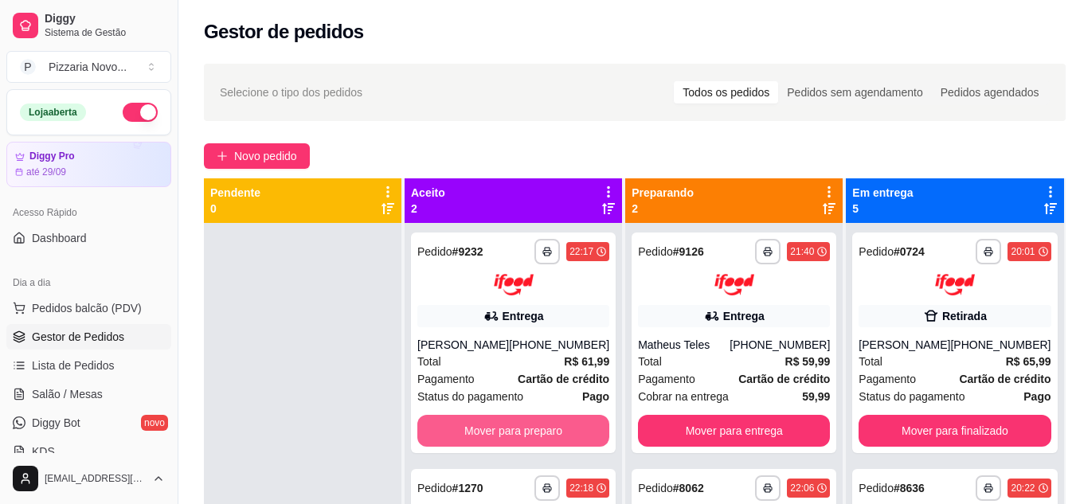
click at [554, 443] on button "Mover para preparo" at bounding box center [513, 431] width 192 height 32
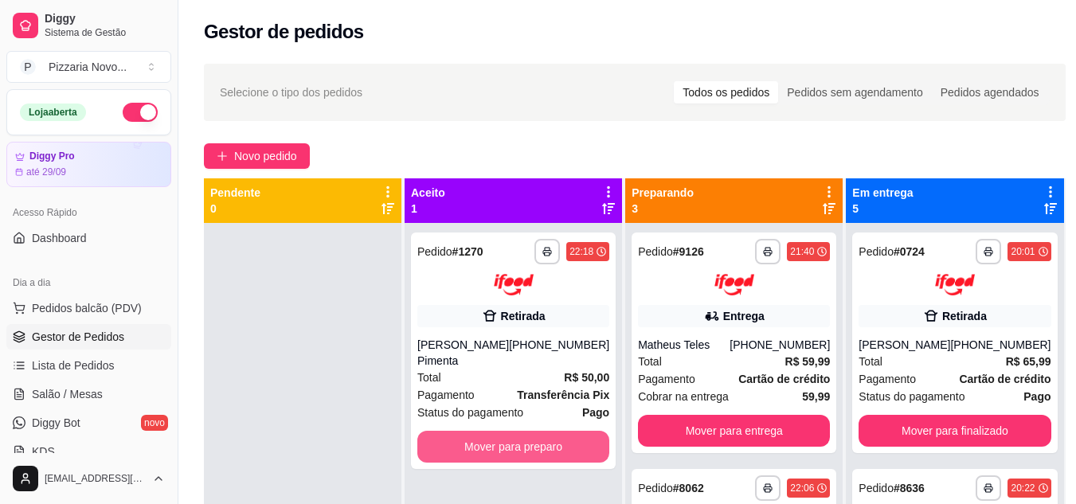
click at [554, 443] on button "Mover para preparo" at bounding box center [513, 447] width 192 height 32
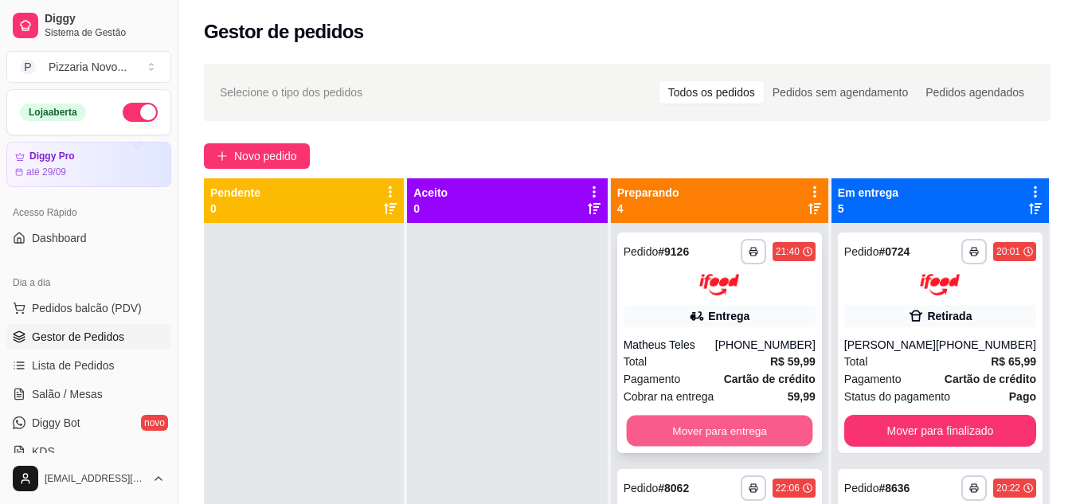
click at [675, 425] on button "Mover para entrega" at bounding box center [719, 430] width 186 height 31
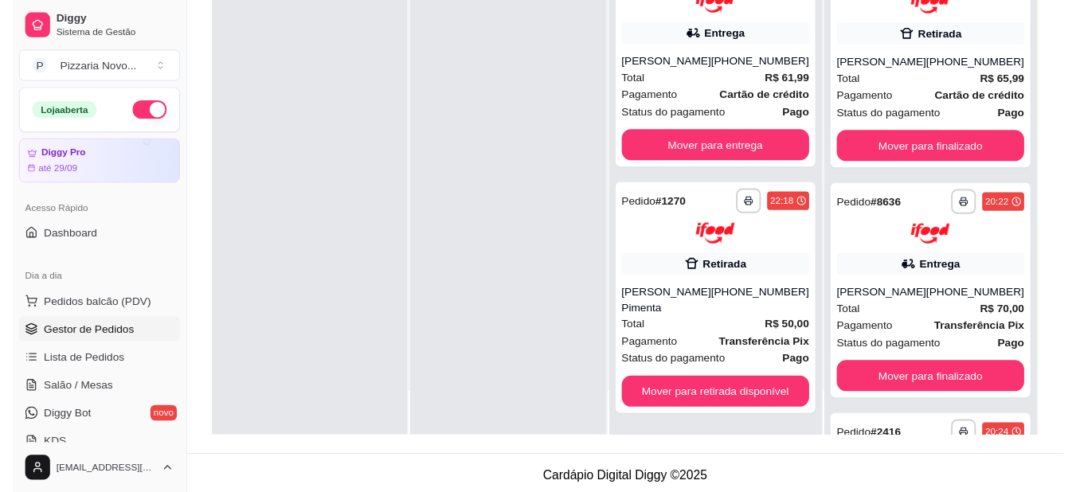
scroll to position [243, 0]
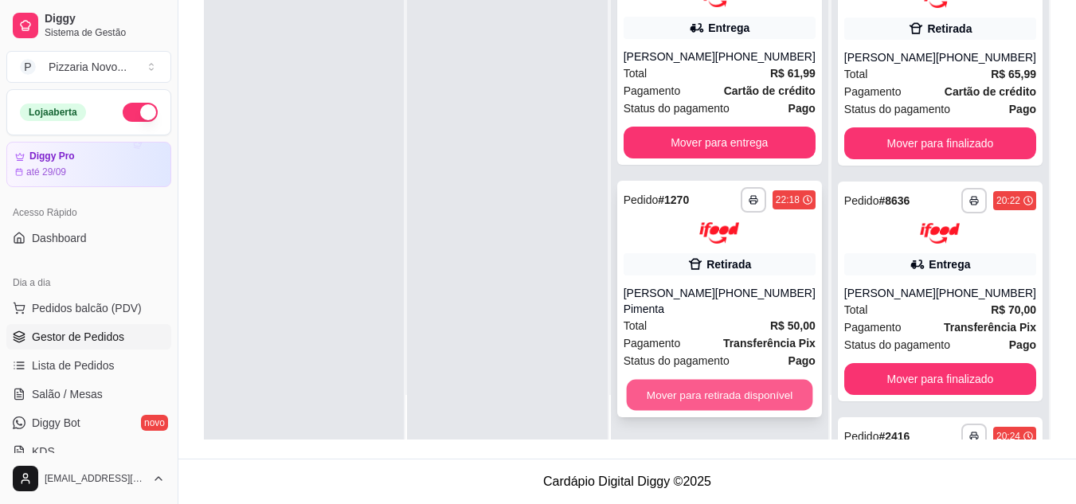
click at [740, 390] on button "Mover para retirada disponível" at bounding box center [719, 394] width 186 height 31
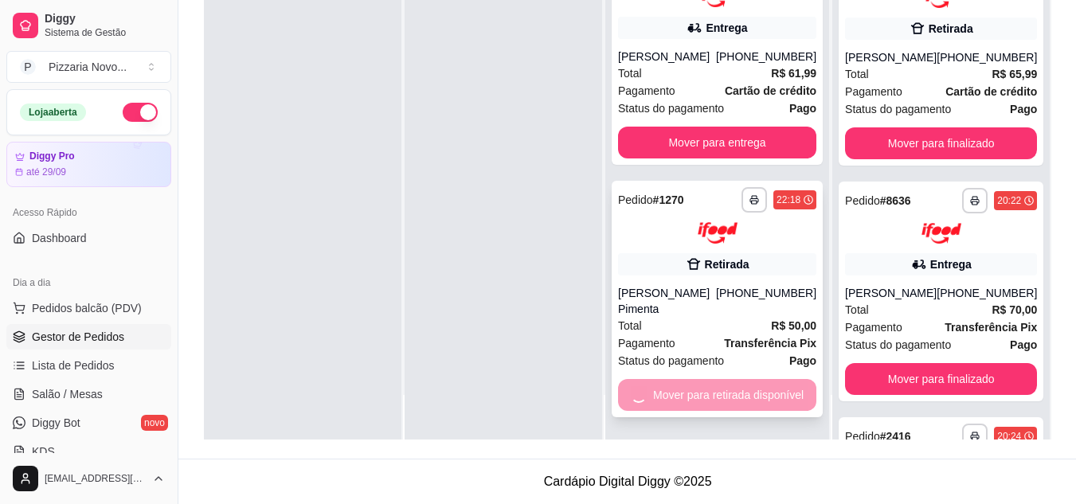
scroll to position [16, 0]
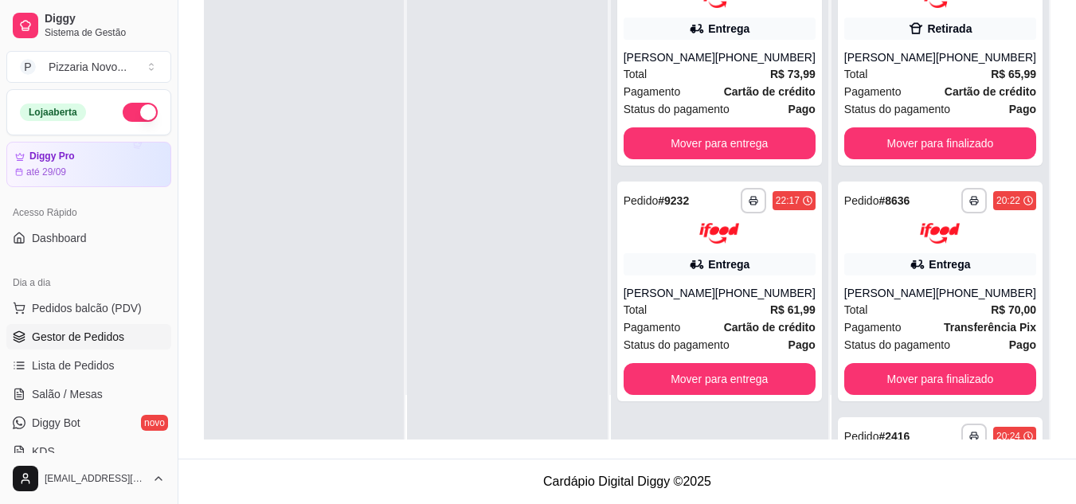
click at [557, 296] on div at bounding box center [507, 187] width 200 height 504
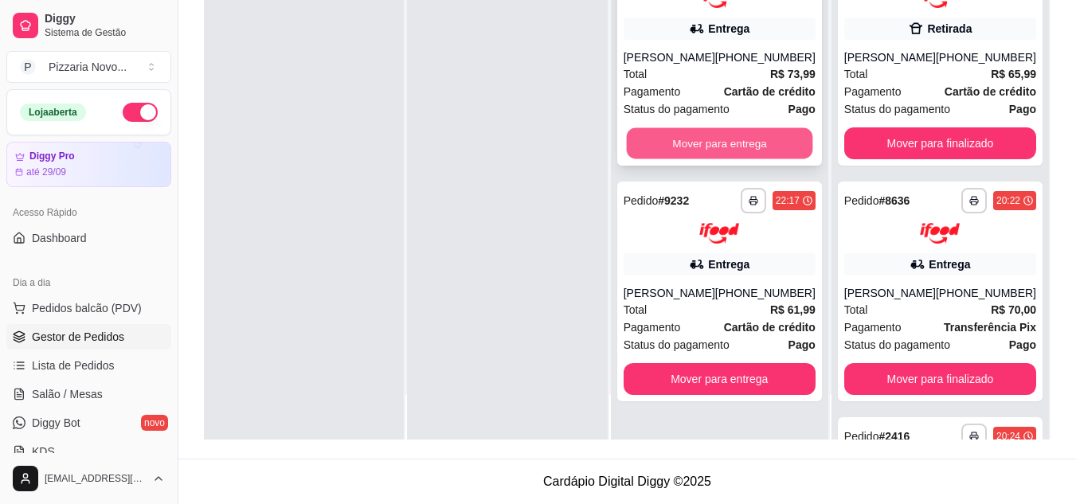
click at [694, 135] on button "Mover para entrega" at bounding box center [719, 142] width 186 height 31
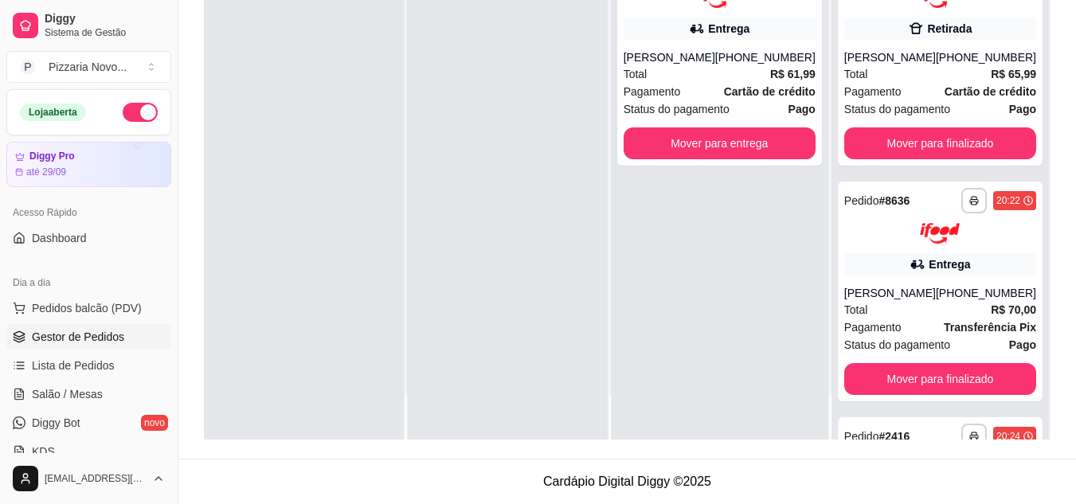
scroll to position [0, 0]
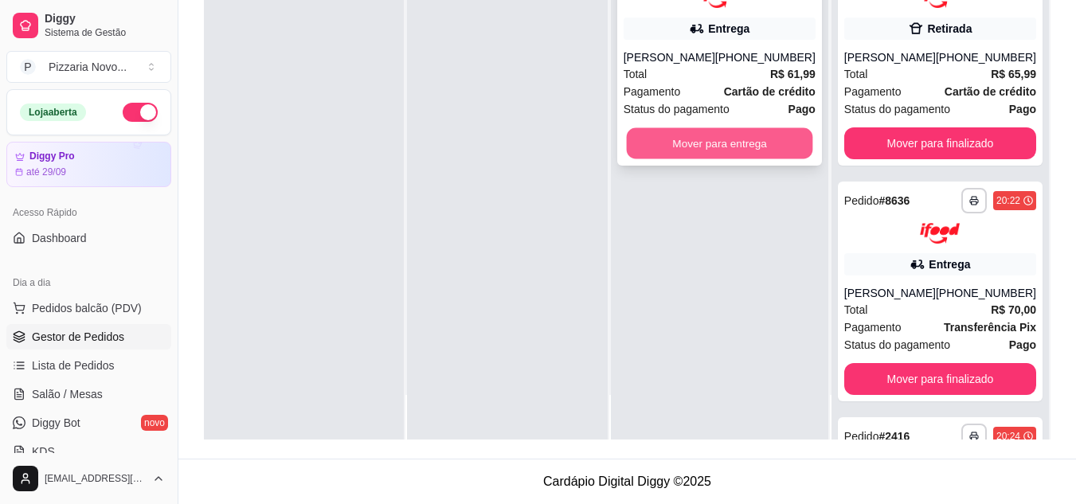
click at [701, 159] on button "Mover para entrega" at bounding box center [719, 142] width 186 height 31
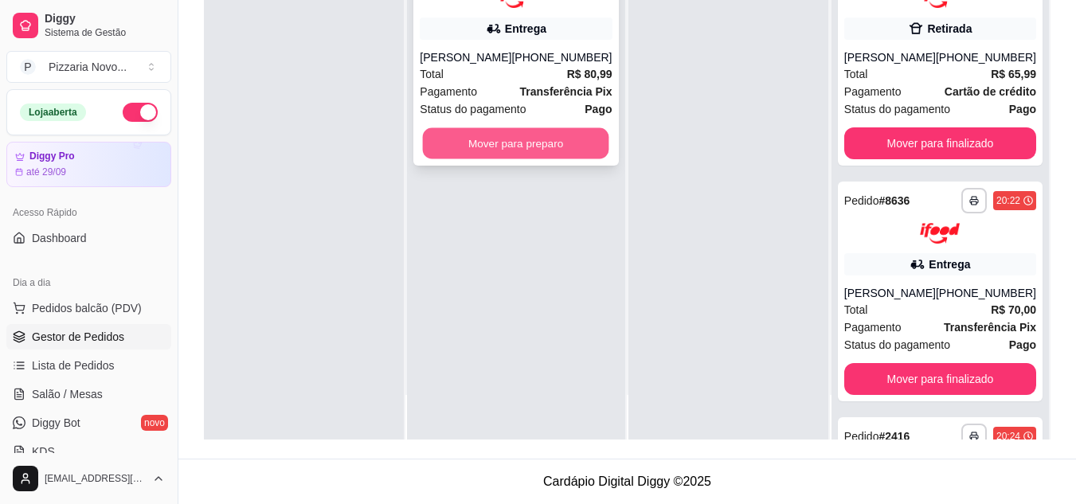
click at [519, 138] on button "Mover para preparo" at bounding box center [516, 142] width 186 height 31
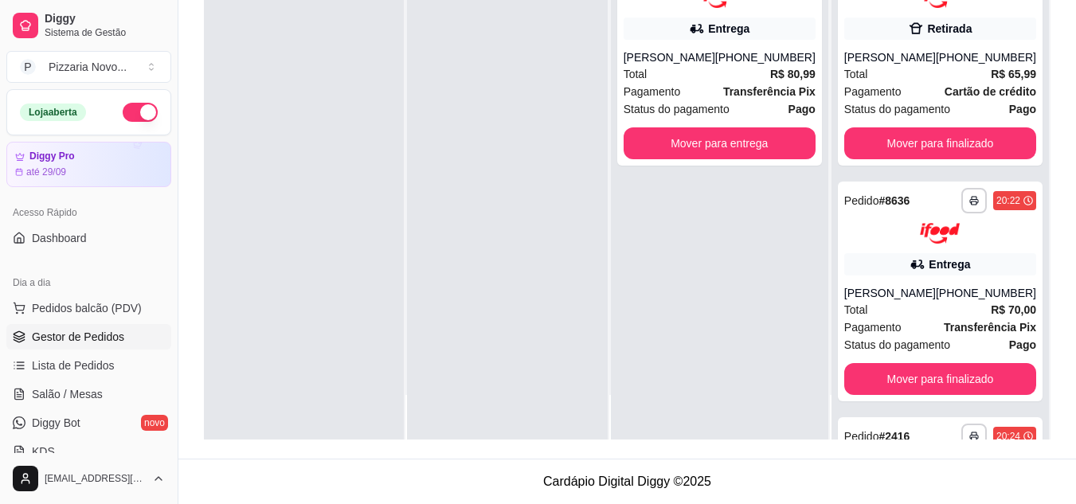
click at [132, 114] on button "button" at bounding box center [140, 112] width 35 height 19
